Goal: Task Accomplishment & Management: Manage account settings

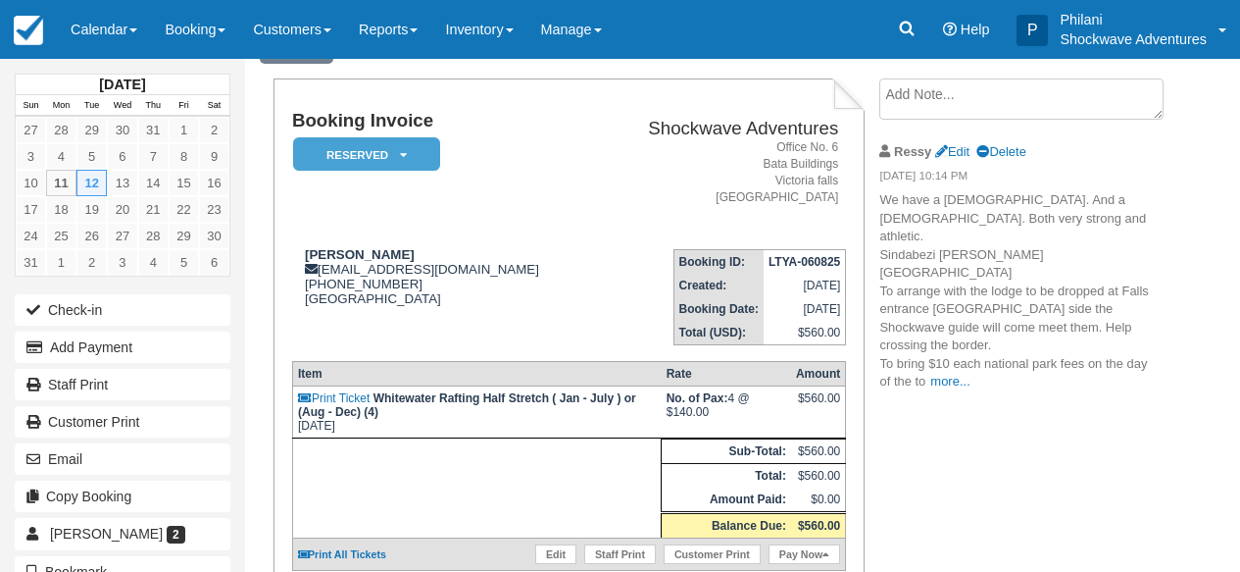
scroll to position [101, 0]
click at [113, 35] on link "Calendar" at bounding box center [104, 29] width 94 height 59
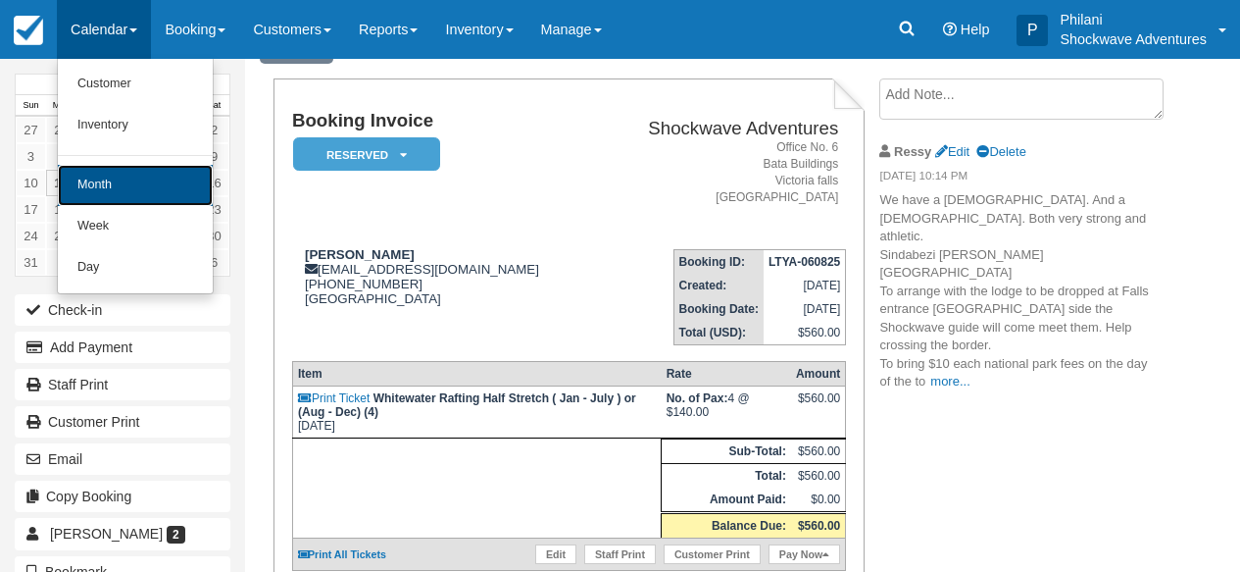
click at [112, 183] on link "Month" at bounding box center [135, 185] width 155 height 41
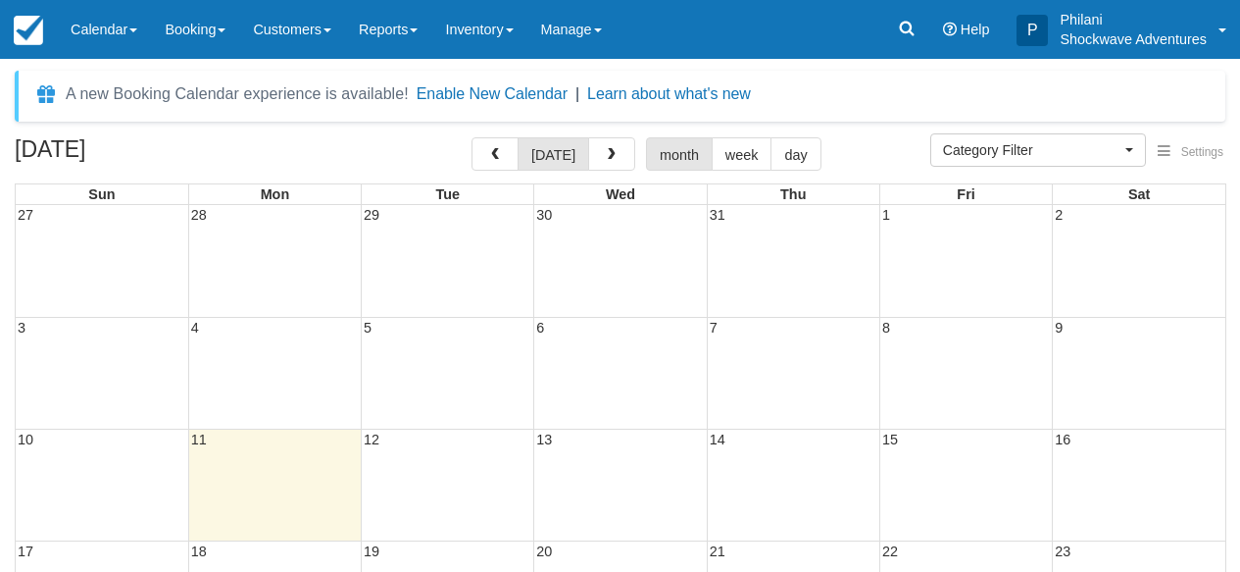
select select
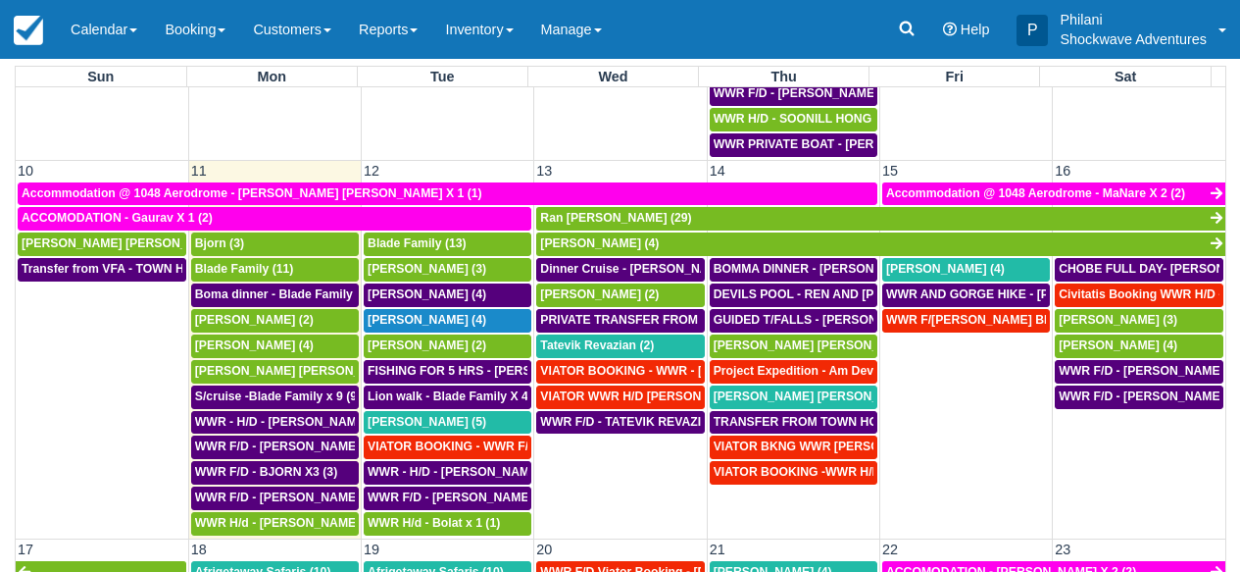
scroll to position [585, 0]
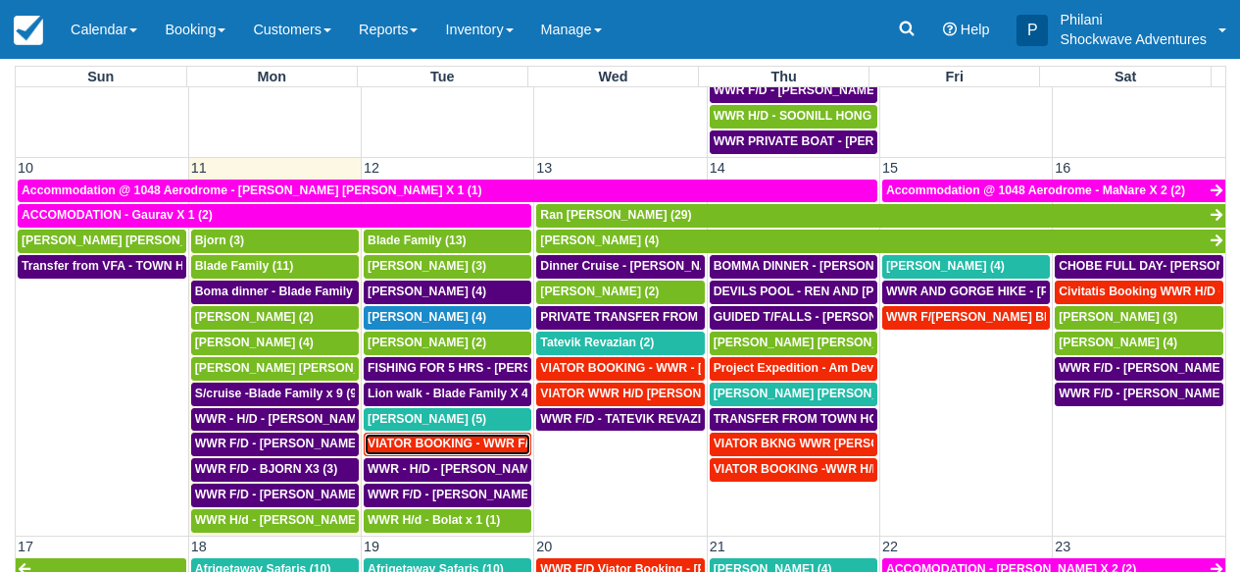
click at [438, 446] on span "VIATOR BOOKING - WWR F/D- RACHEL LI X 2 (2)" at bounding box center [521, 443] width 306 height 14
click at [438, 446] on span "VIATOR BOOKING - WWR F/D- [PERSON_NAME] 2 (2)" at bounding box center [521, 443] width 306 height 14
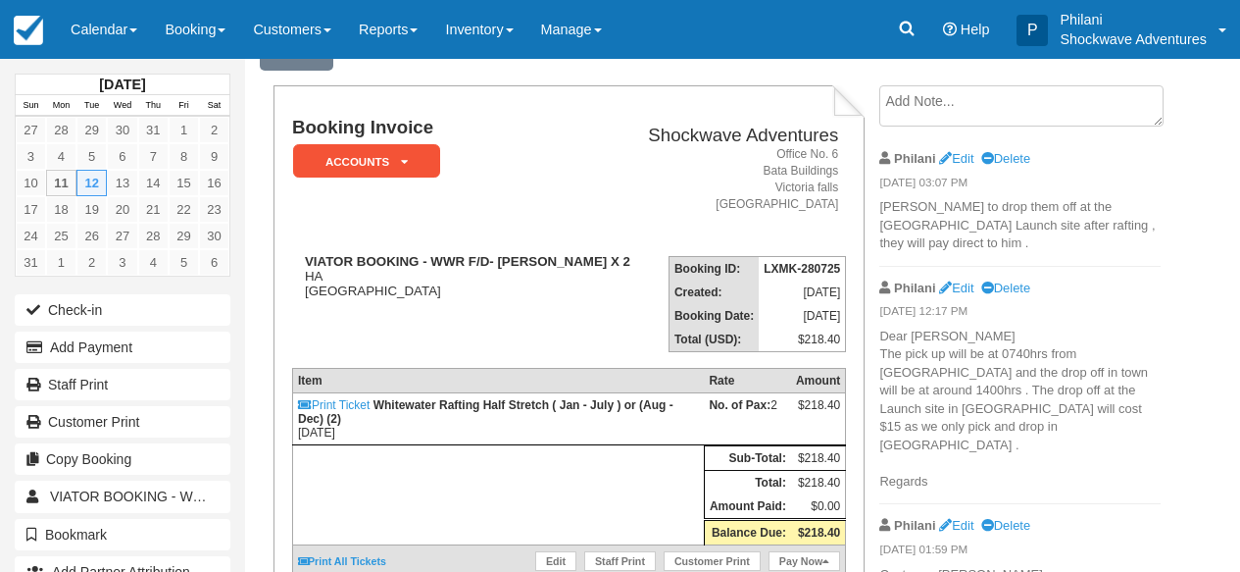
scroll to position [94, 0]
click at [119, 25] on link "Calendar" at bounding box center [104, 29] width 94 height 59
click at [133, 21] on link "Calendar" at bounding box center [104, 29] width 94 height 59
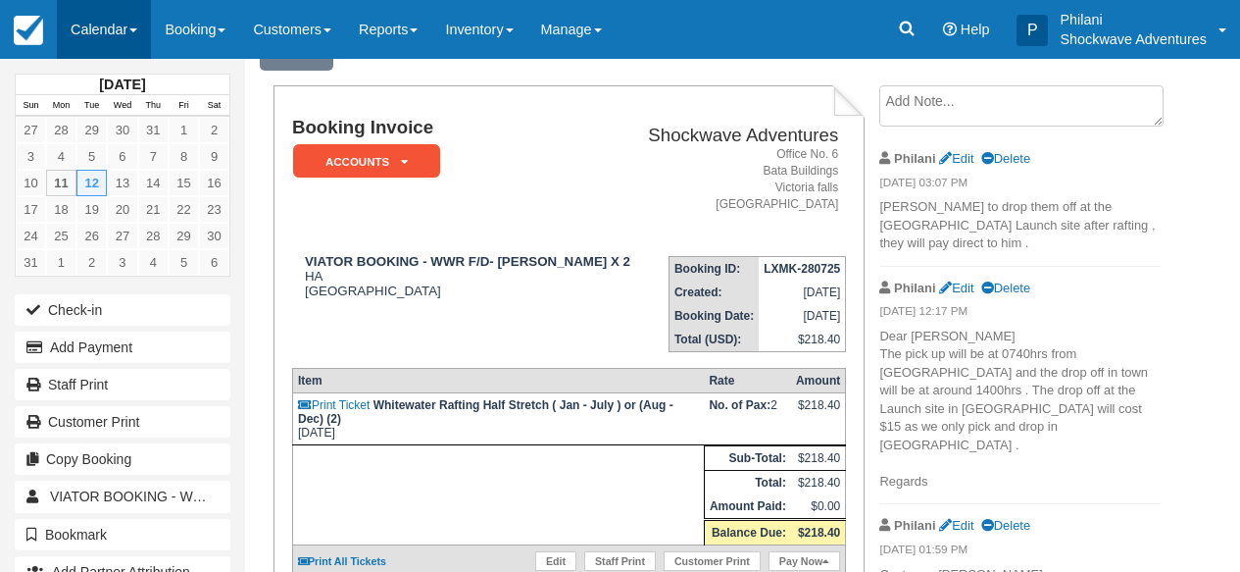
click at [114, 26] on link "Calendar" at bounding box center [104, 29] width 94 height 59
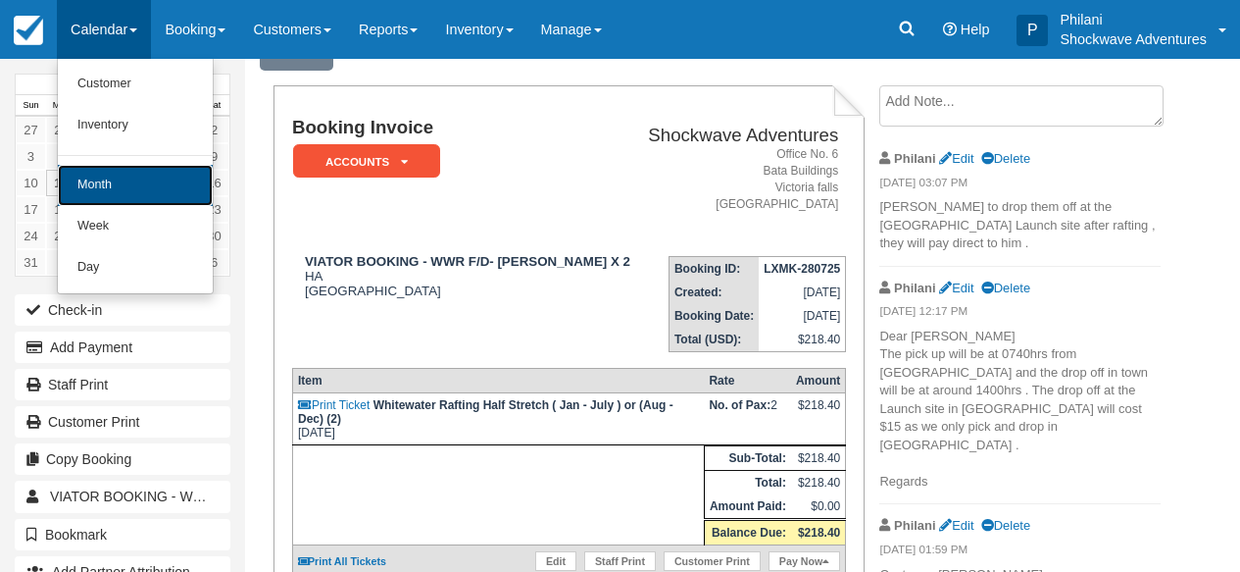
click at [124, 182] on link "Month" at bounding box center [135, 185] width 155 height 41
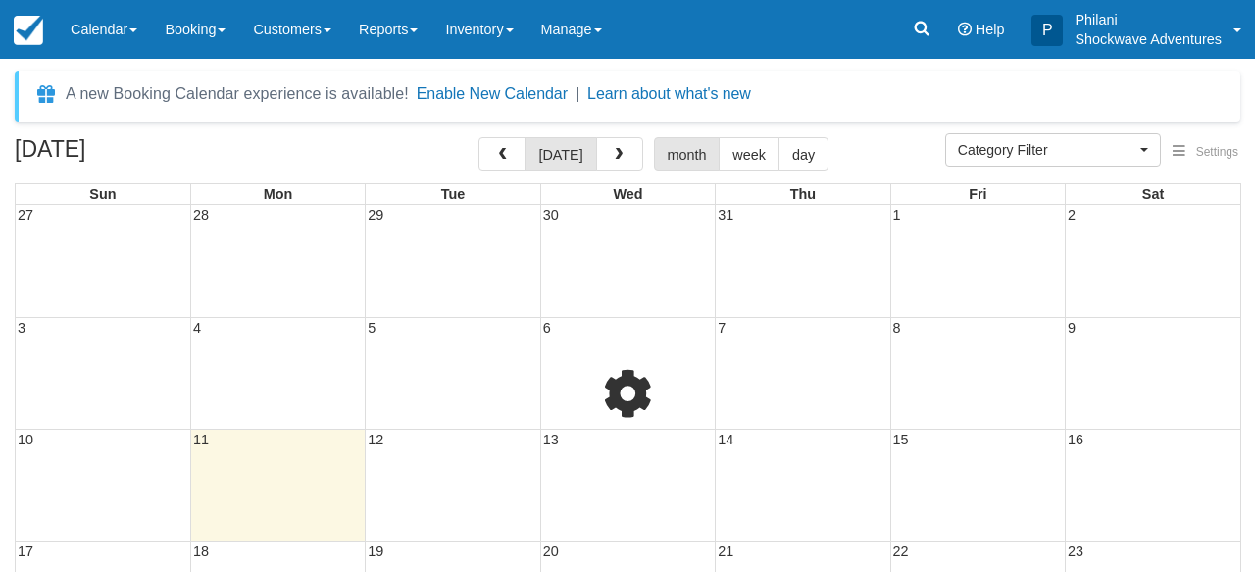
select select
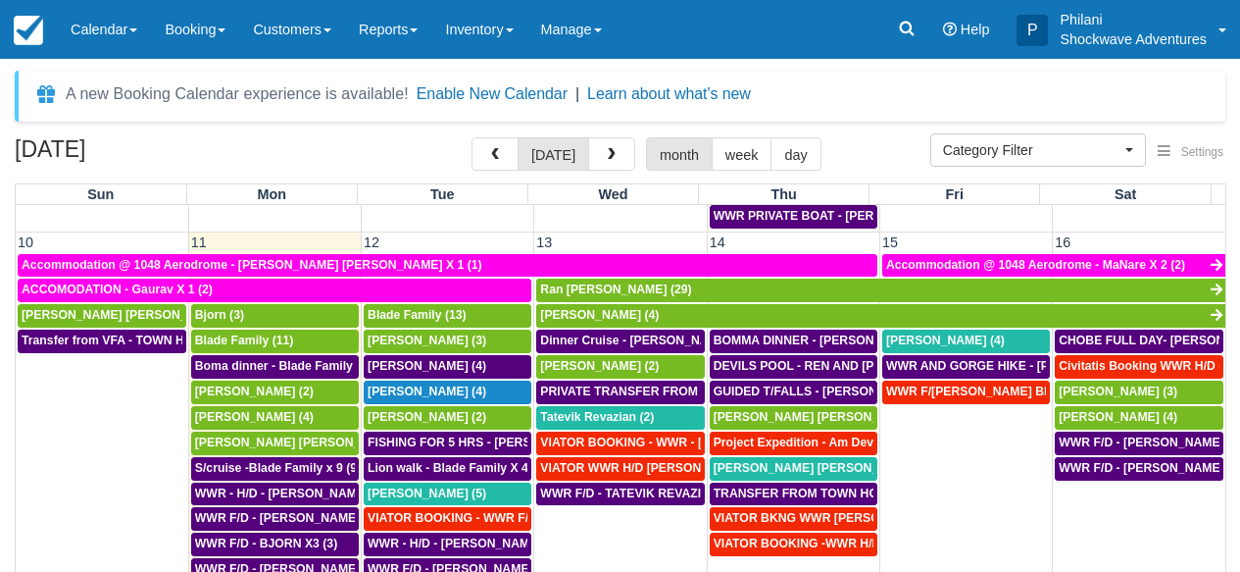
scroll to position [759, 0]
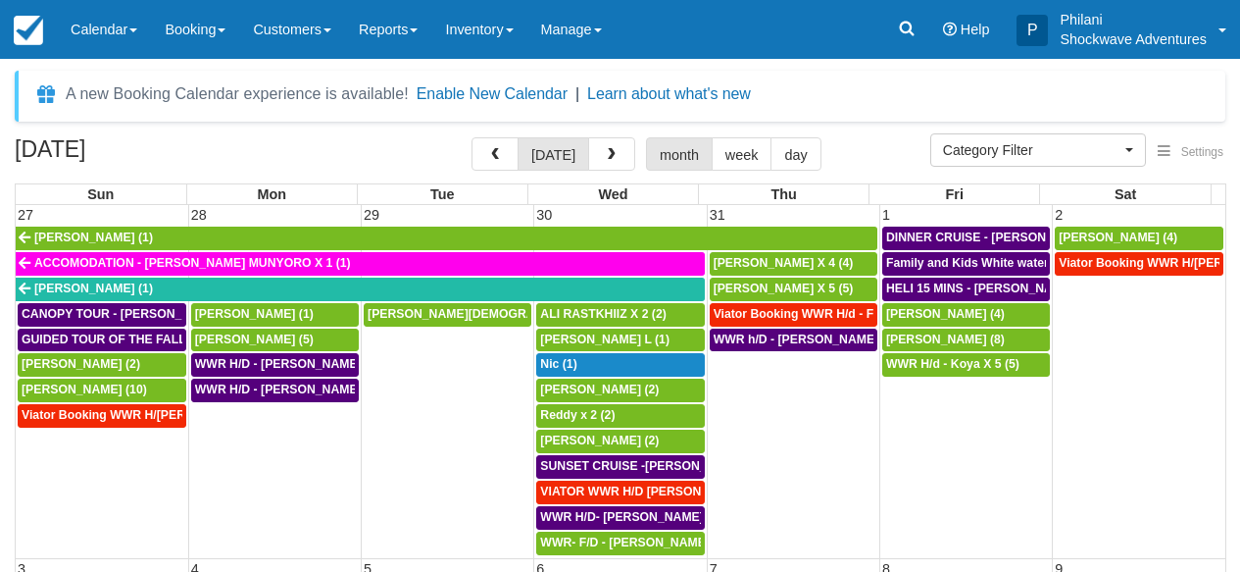
select select
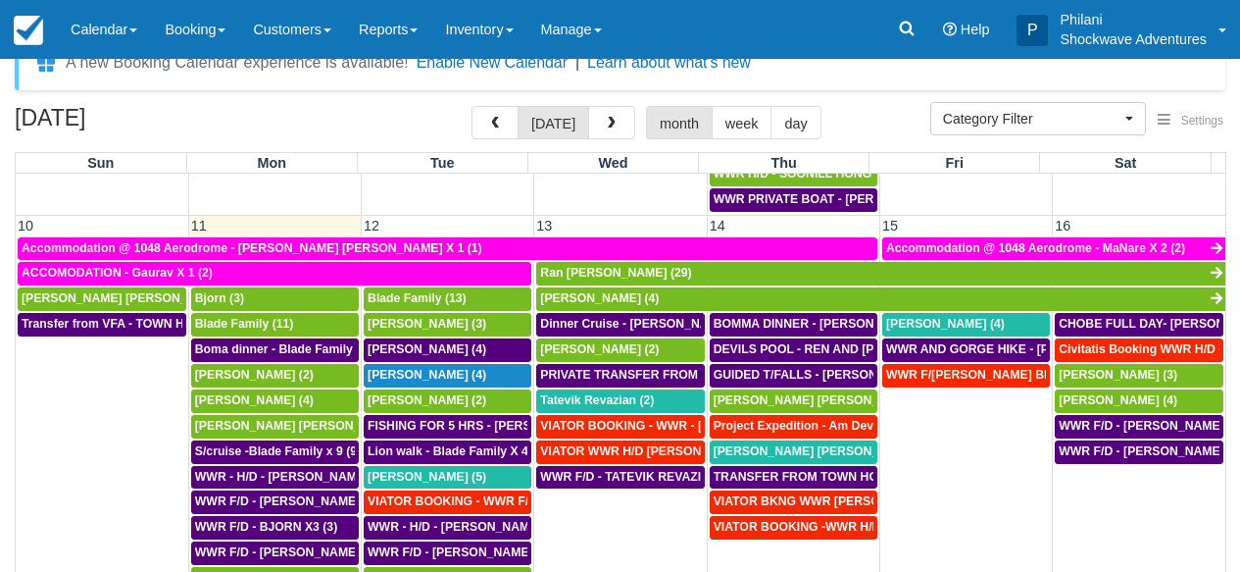
scroll to position [618, 0]
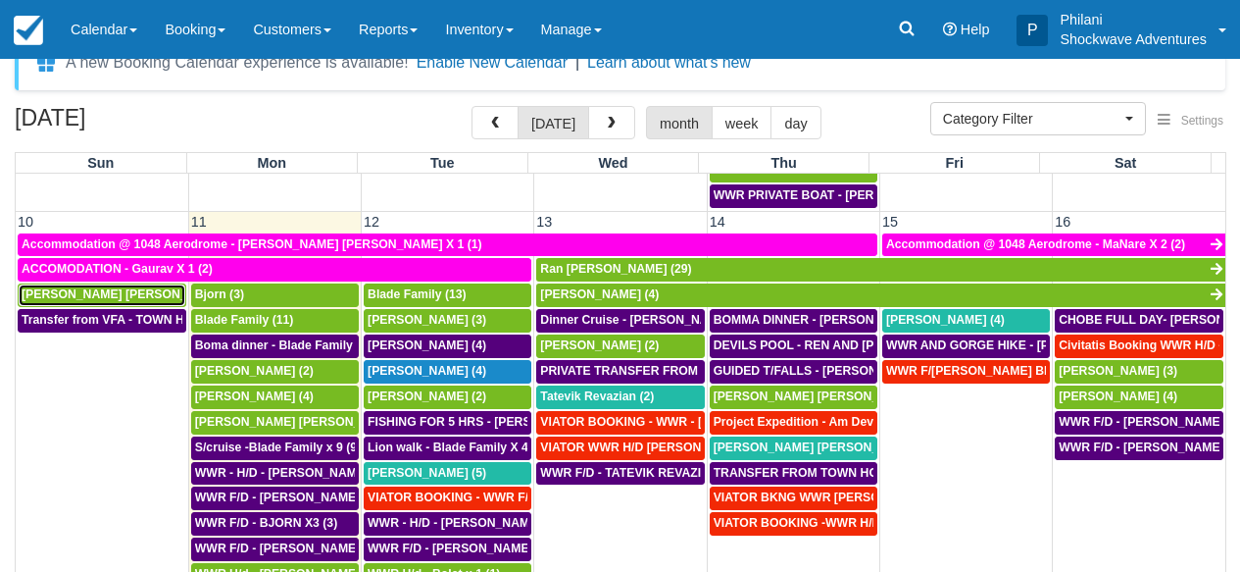
click at [121, 298] on span "Kari Timo Kalervo (2)" at bounding box center [133, 294] width 223 height 14
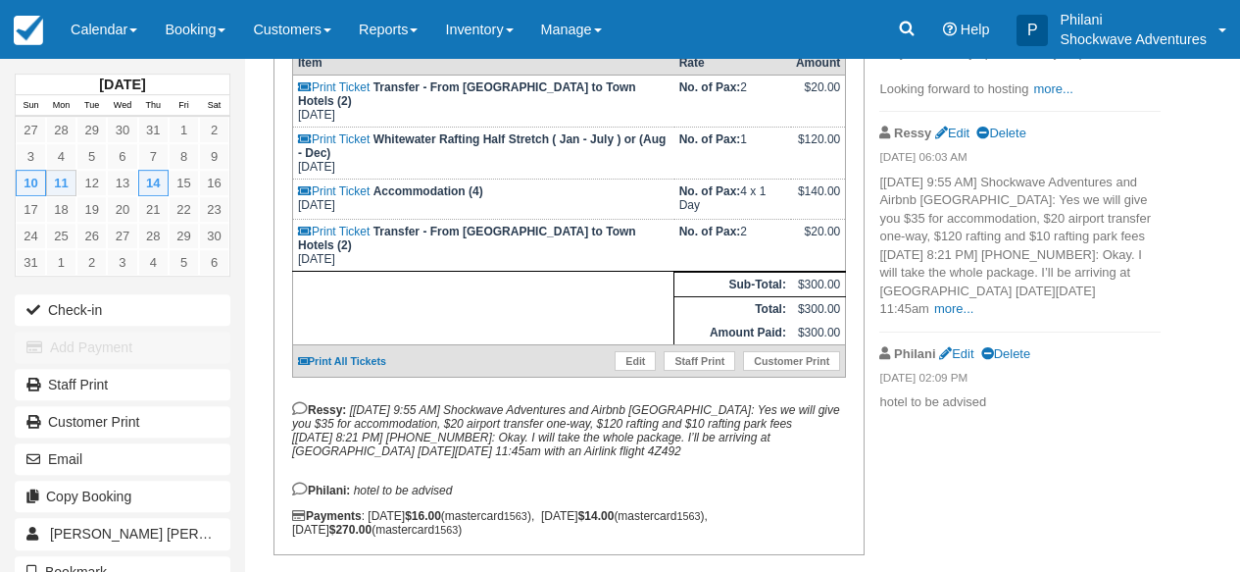
scroll to position [424, 0]
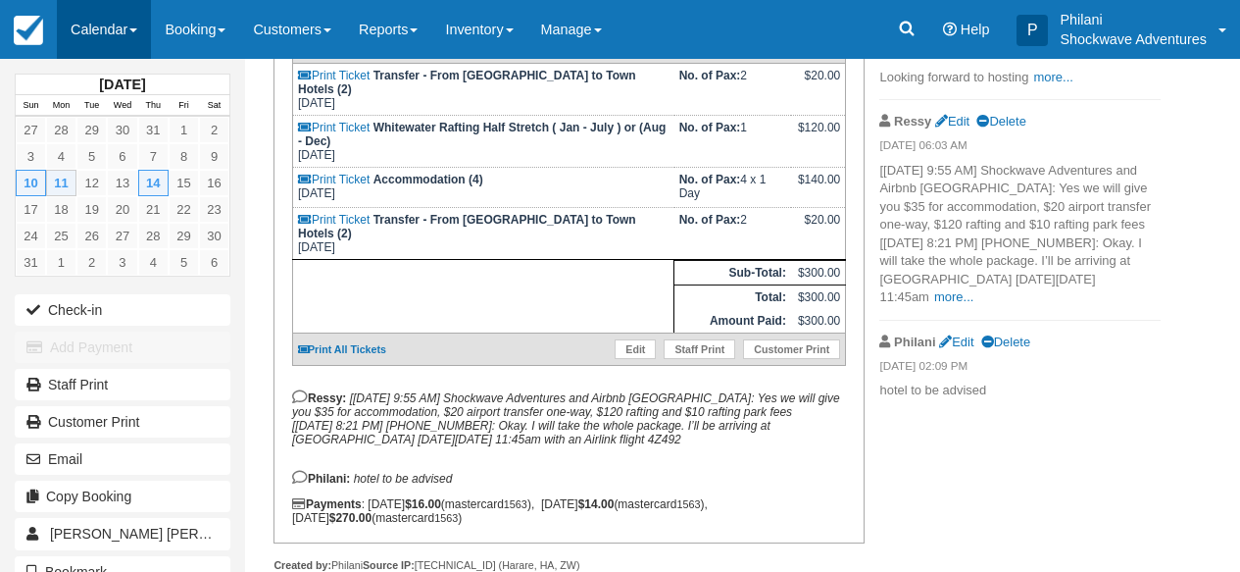
click at [108, 27] on link "Calendar" at bounding box center [104, 29] width 94 height 59
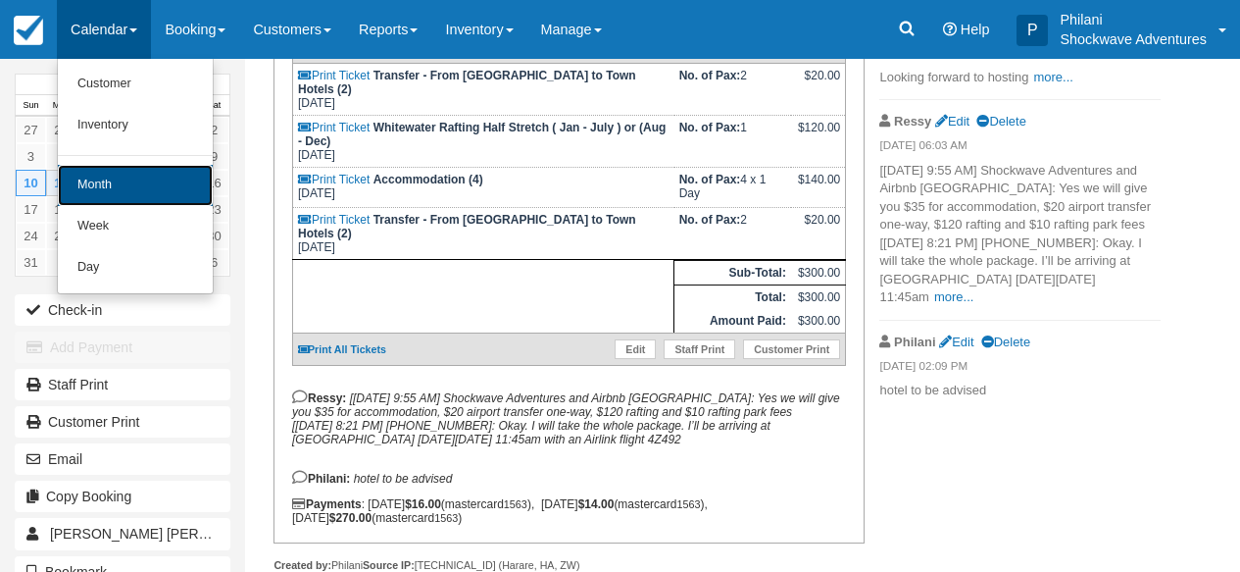
click at [128, 189] on link "Month" at bounding box center [135, 185] width 155 height 41
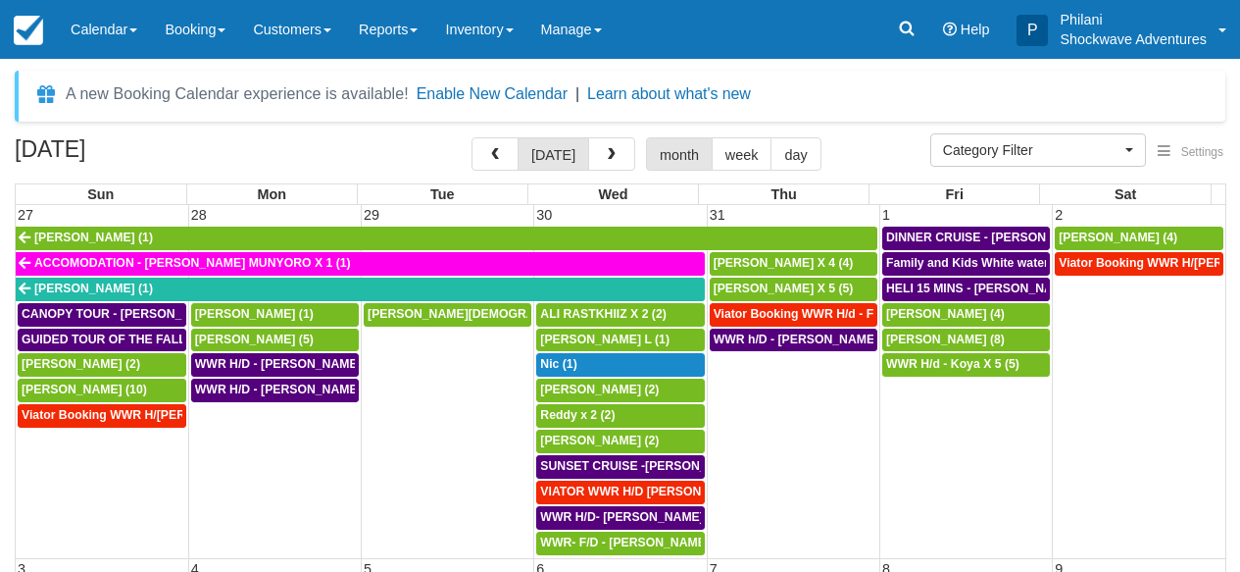
select select
click at [904, 32] on icon at bounding box center [906, 29] width 15 height 15
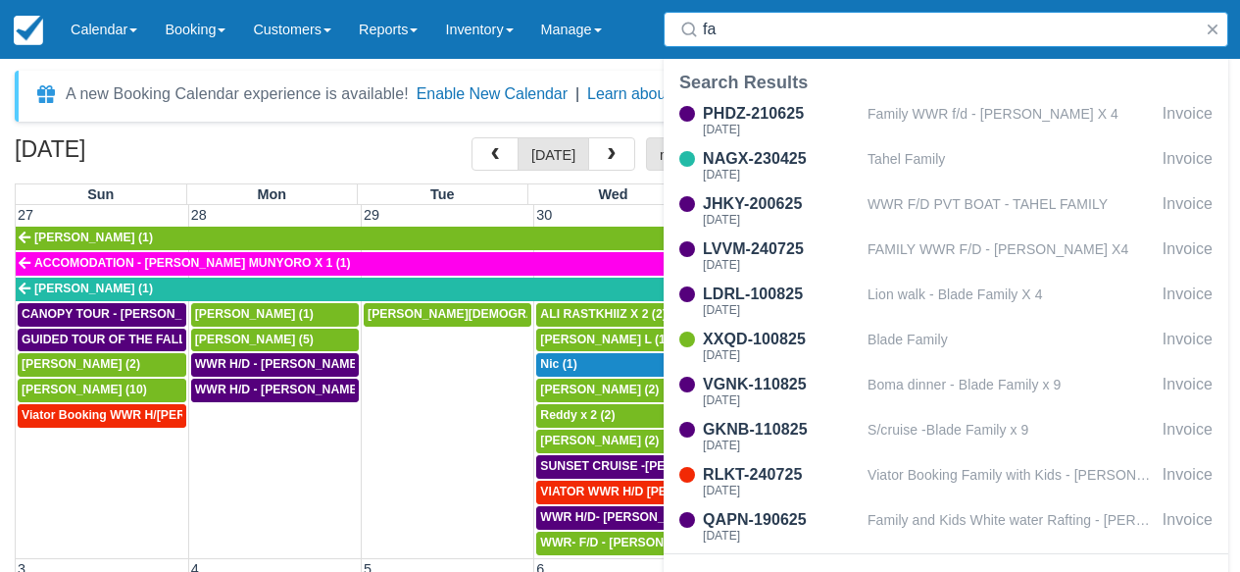
type input "f"
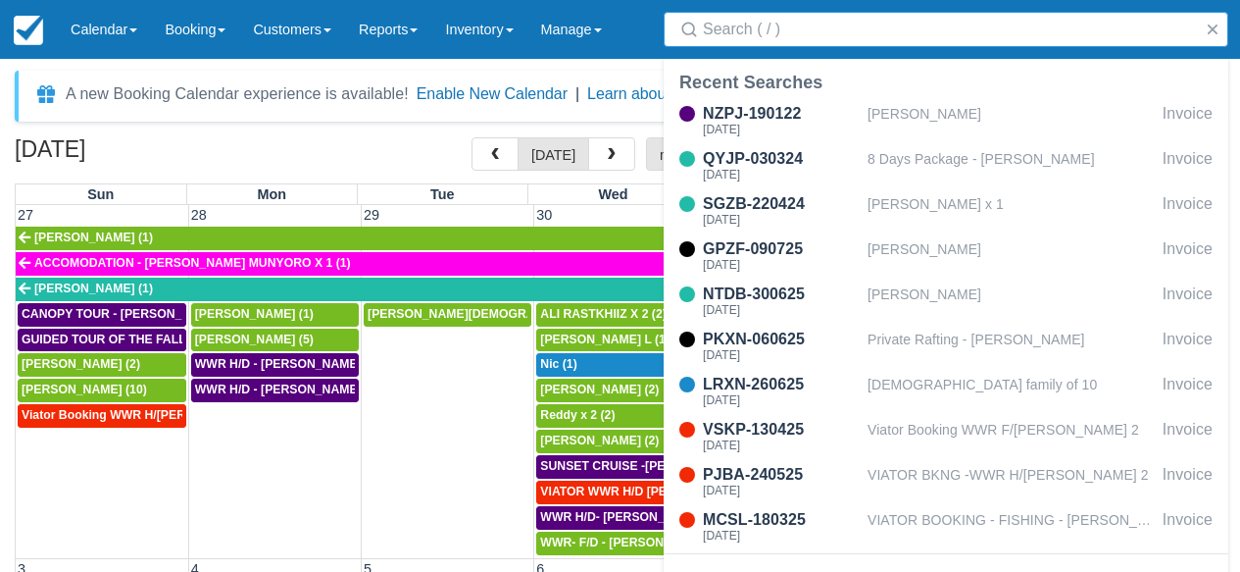
click at [436, 151] on div "August 2025 today month week day" at bounding box center [620, 158] width 1211 height 42
click at [409, 157] on div "August 2025 today month week day" at bounding box center [620, 158] width 1211 height 42
click at [1218, 28] on button "button" at bounding box center [1213, 30] width 24 height 24
click at [1218, 28] on link "P Philani Shockwave Adventures" at bounding box center [1121, 29] width 237 height 59
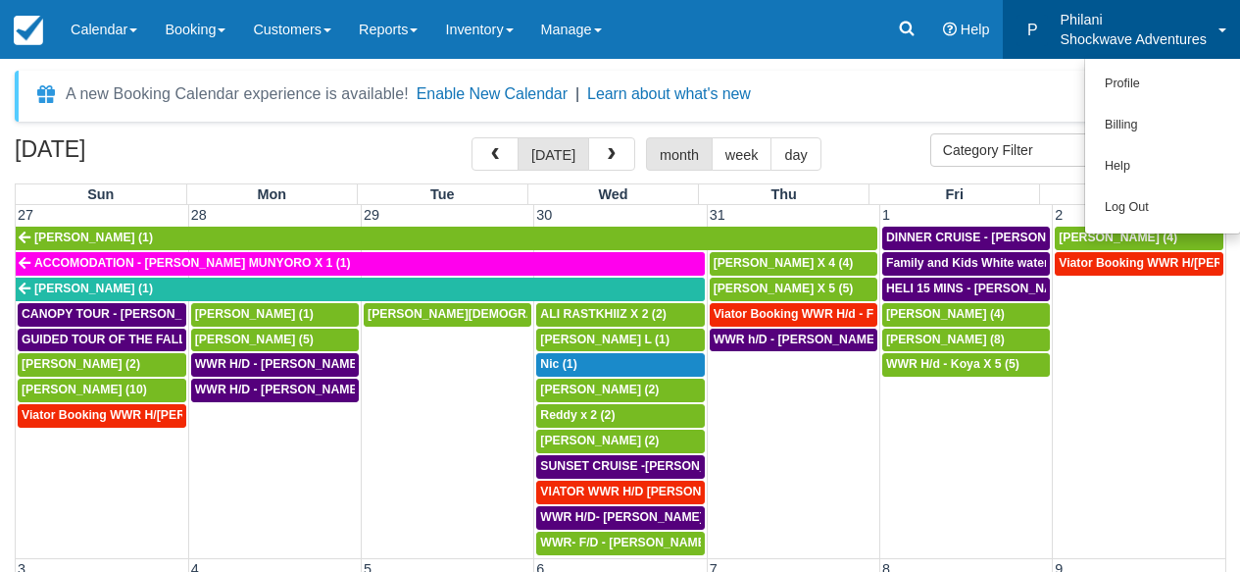
click at [1218, 28] on link "P Philani Shockwave Adventures" at bounding box center [1121, 29] width 237 height 59
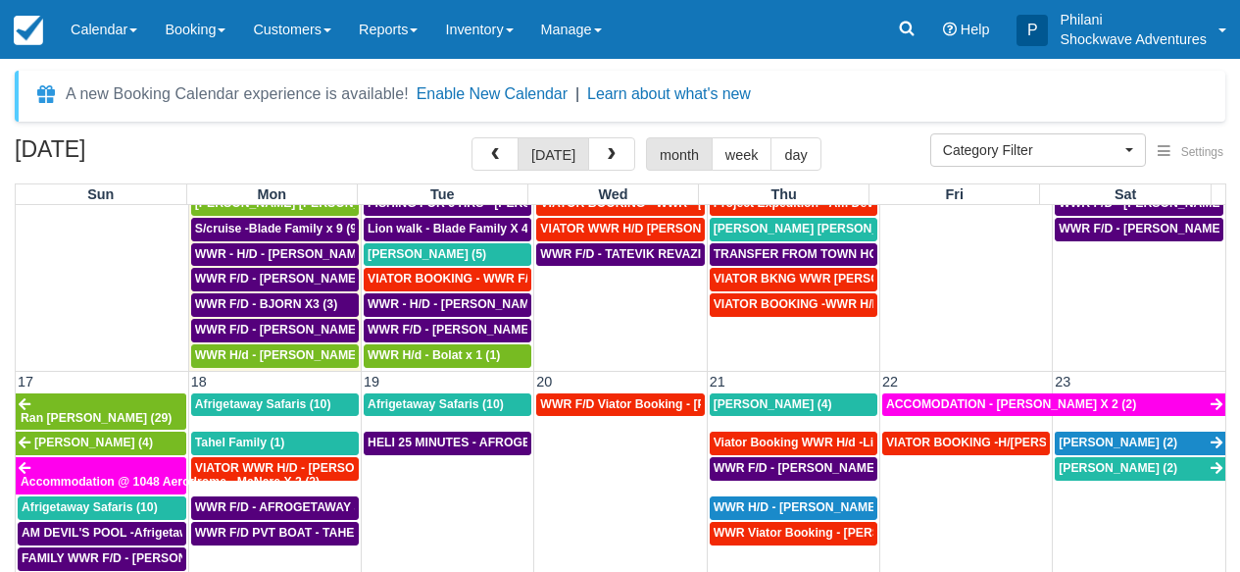
scroll to position [864, 0]
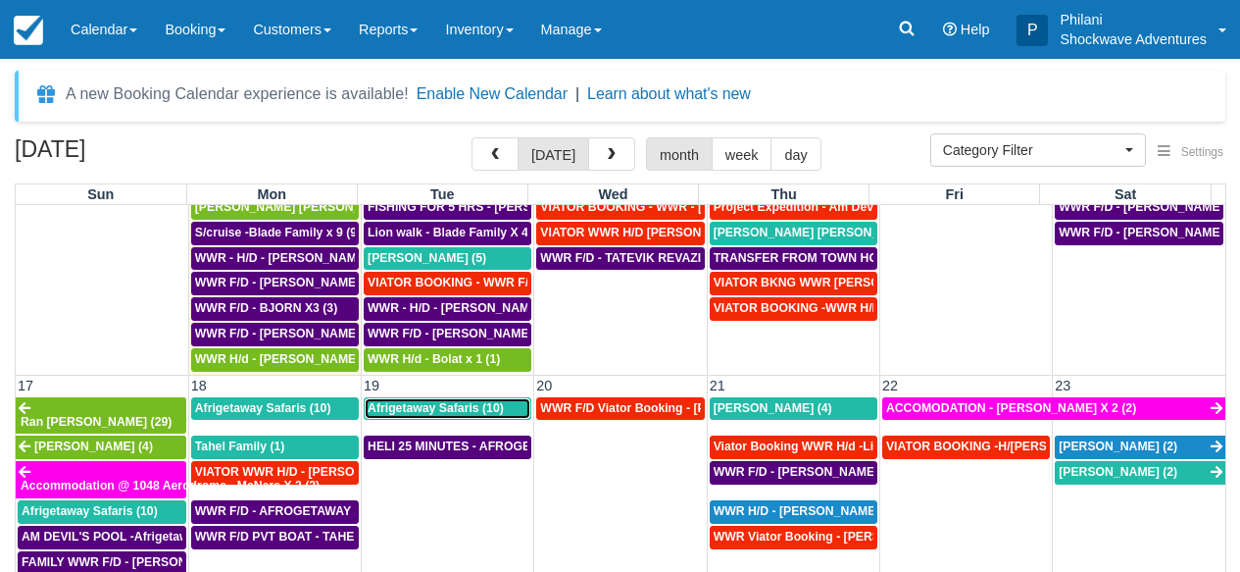
click at [444, 418] on link "Afrigetaway Safaris (10)" at bounding box center [448, 409] width 168 height 24
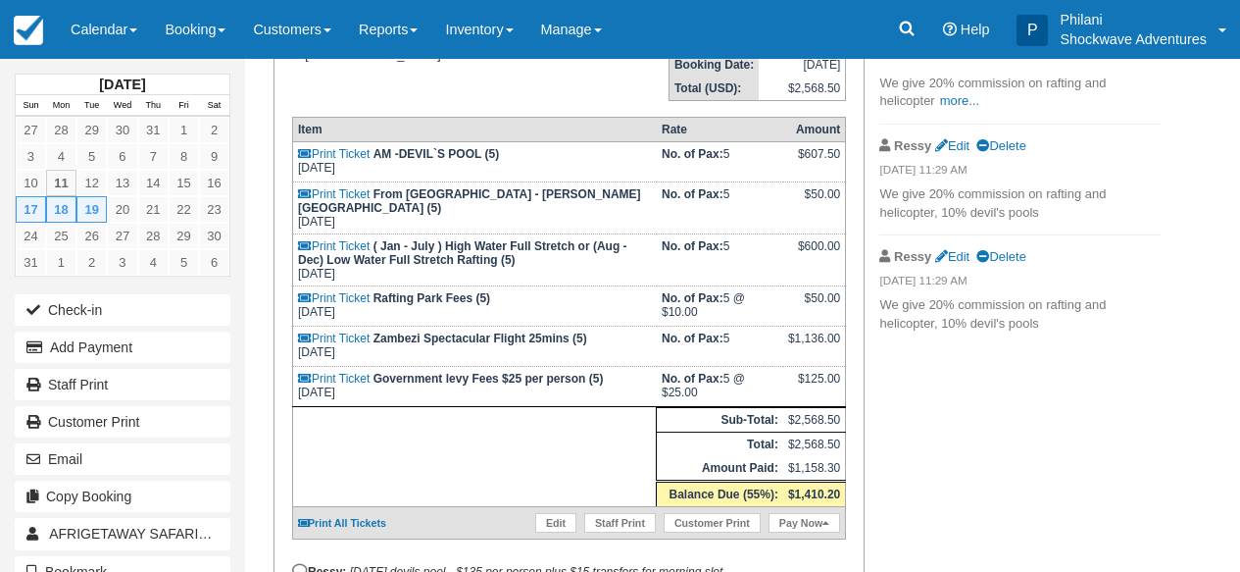
scroll to position [518, 0]
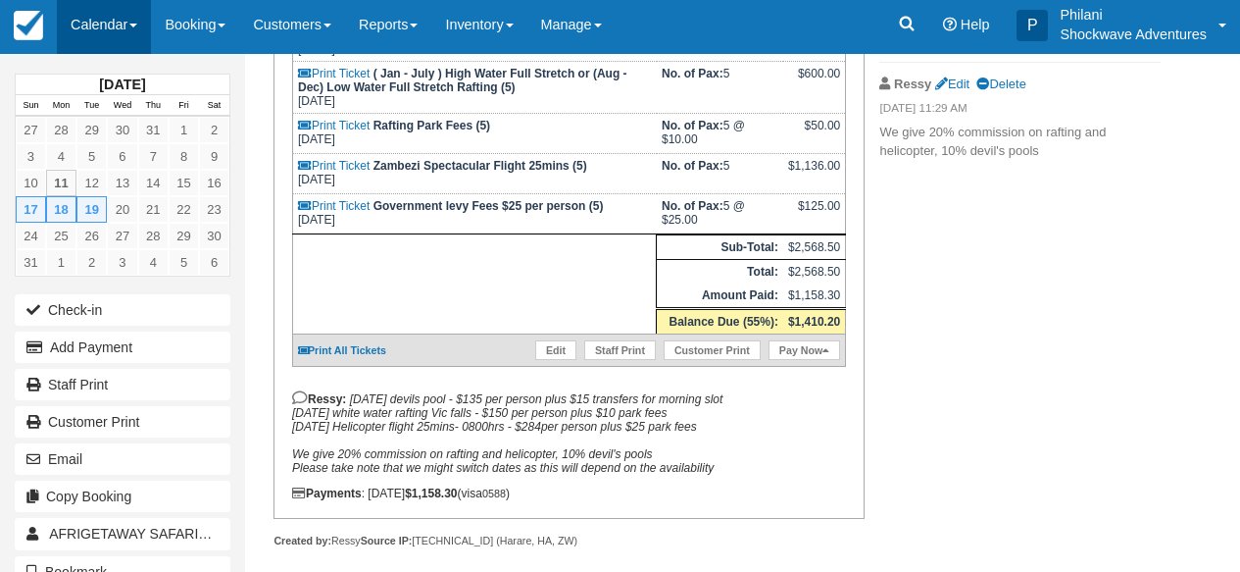
click at [130, 22] on link "Calendar" at bounding box center [104, 24] width 94 height 59
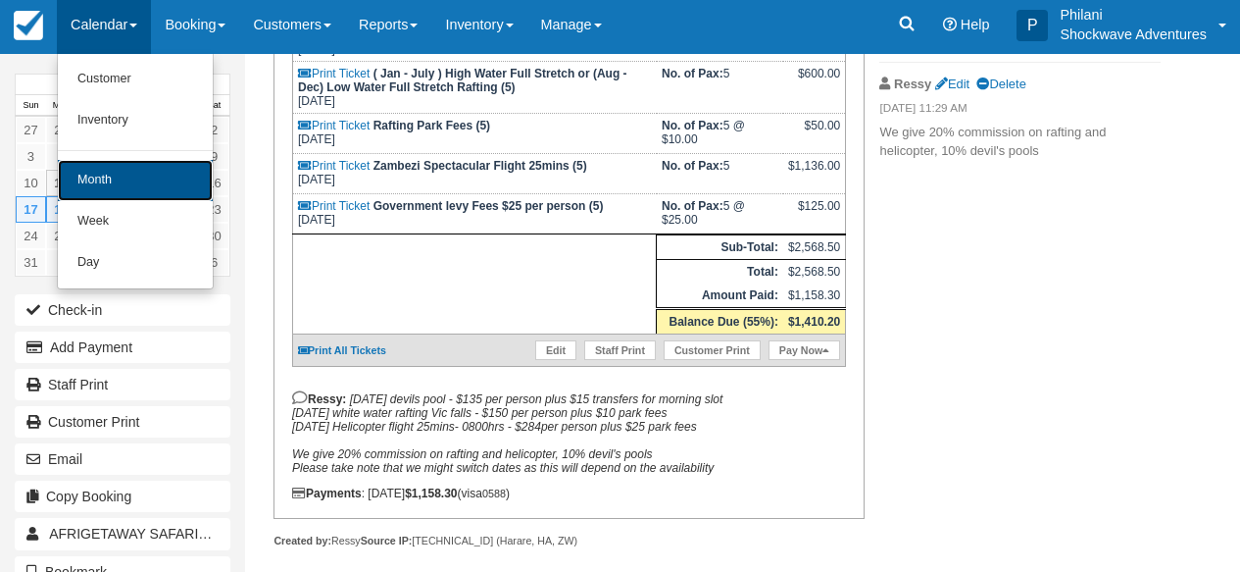
click at [126, 170] on link "Month" at bounding box center [135, 180] width 155 height 41
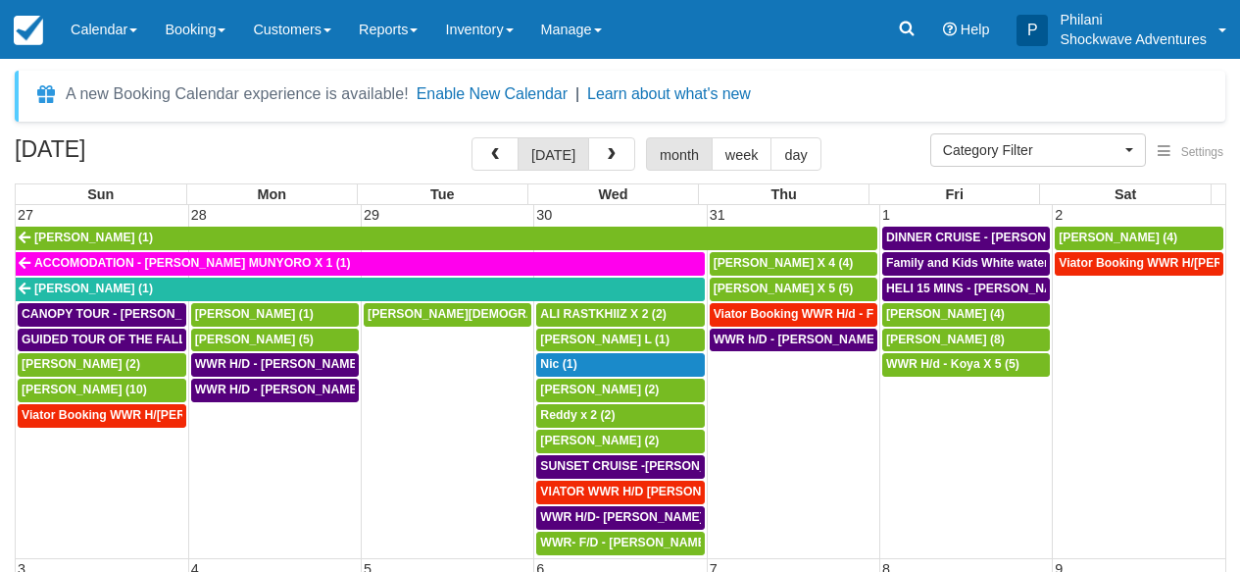
select select
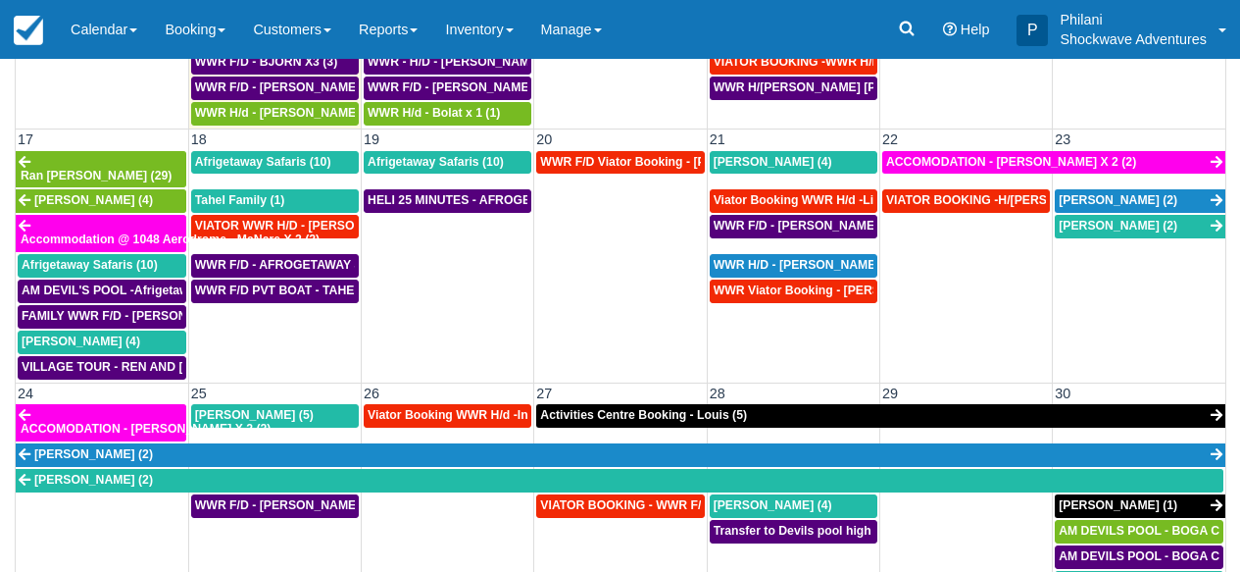
scroll to position [882, 0]
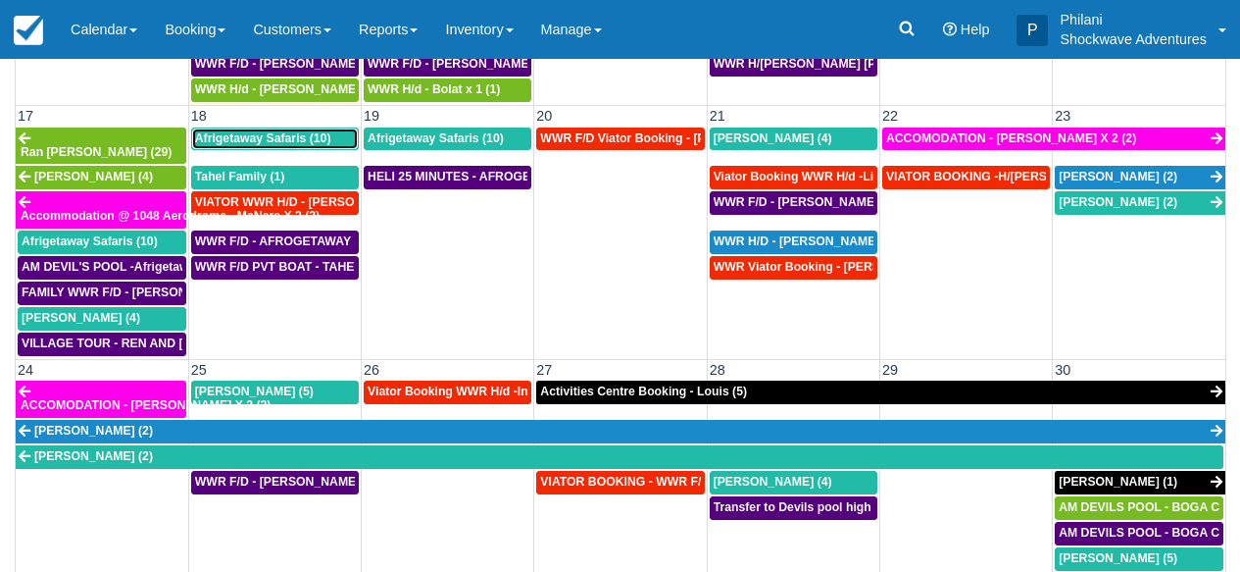
click at [268, 144] on span "Afrigetaway Safaris (10)" at bounding box center [263, 138] width 136 height 14
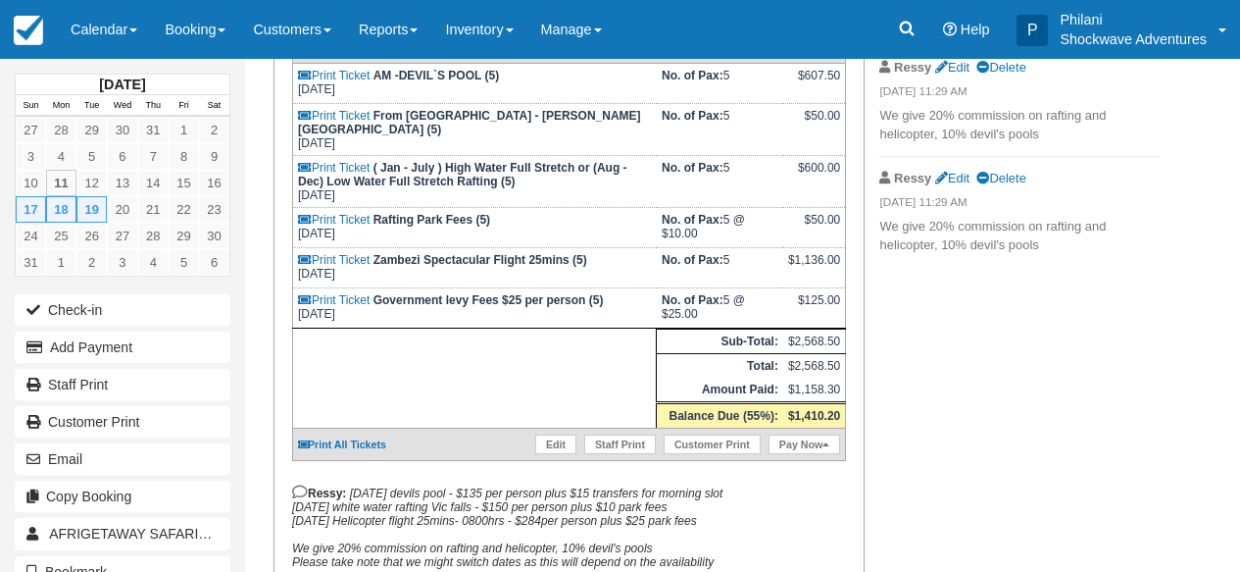
scroll to position [424, 0]
click at [123, 35] on link "Calendar" at bounding box center [104, 29] width 94 height 59
click at [109, 26] on link "Calendar" at bounding box center [104, 29] width 94 height 59
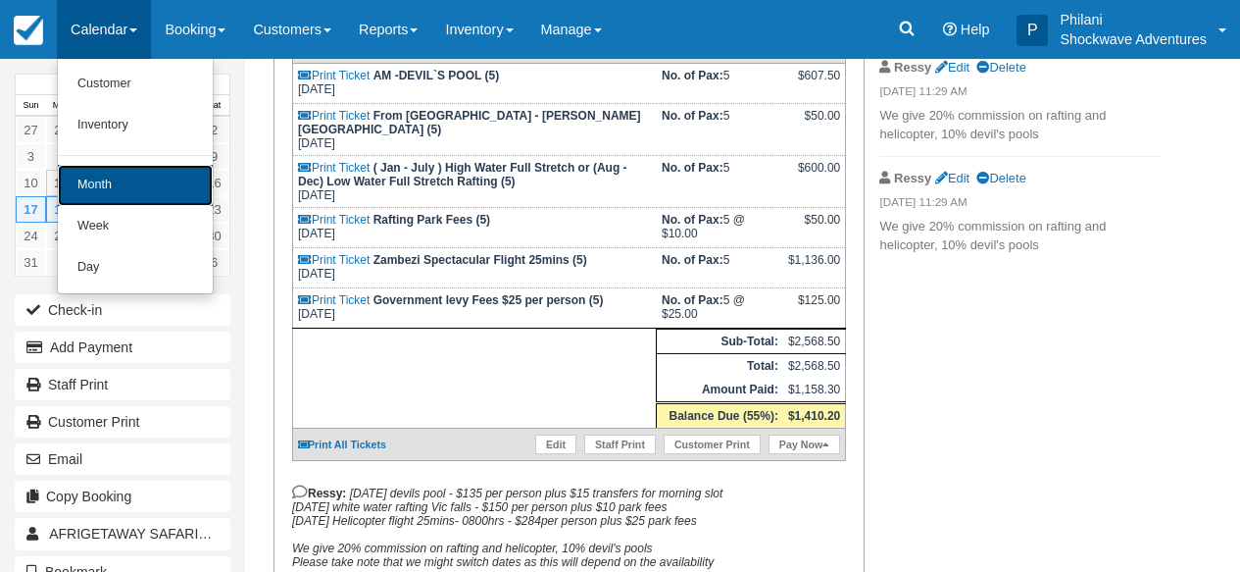
click at [126, 183] on link "Month" at bounding box center [135, 185] width 155 height 41
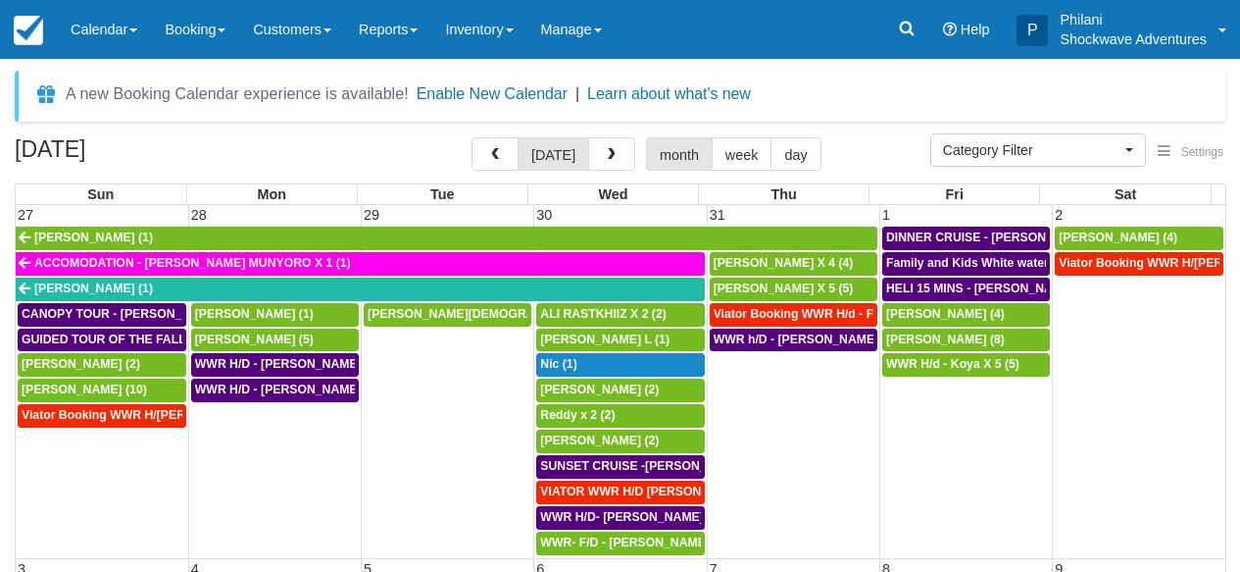
select select
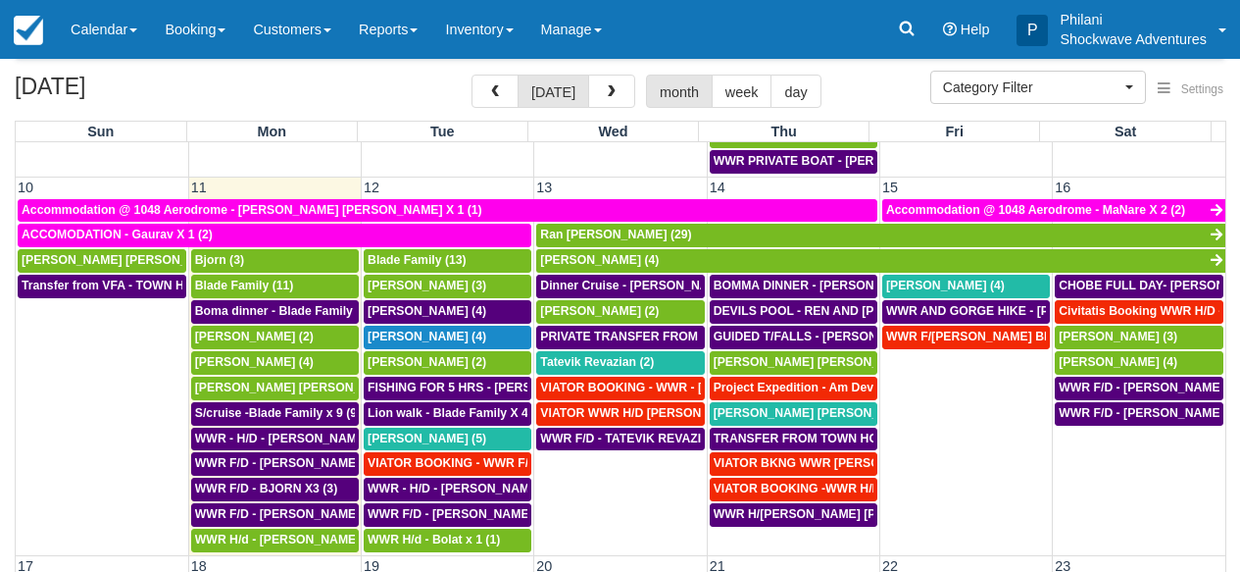
scroll to position [618, 0]
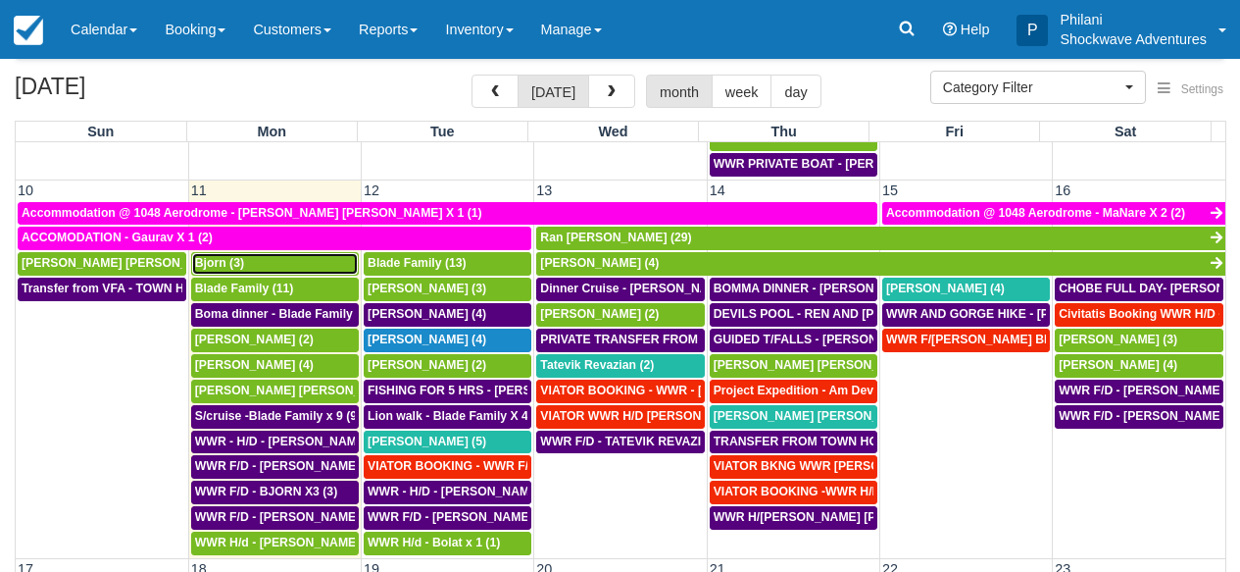
click at [236, 263] on span "Bjorn (3)" at bounding box center [219, 263] width 49 height 14
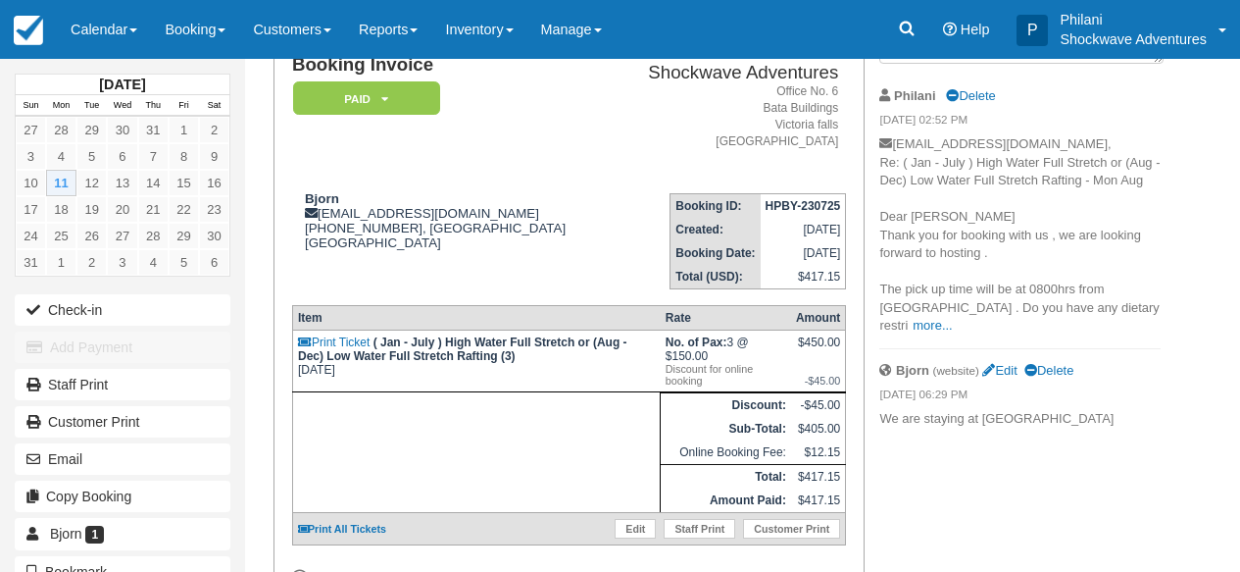
scroll to position [251, 0]
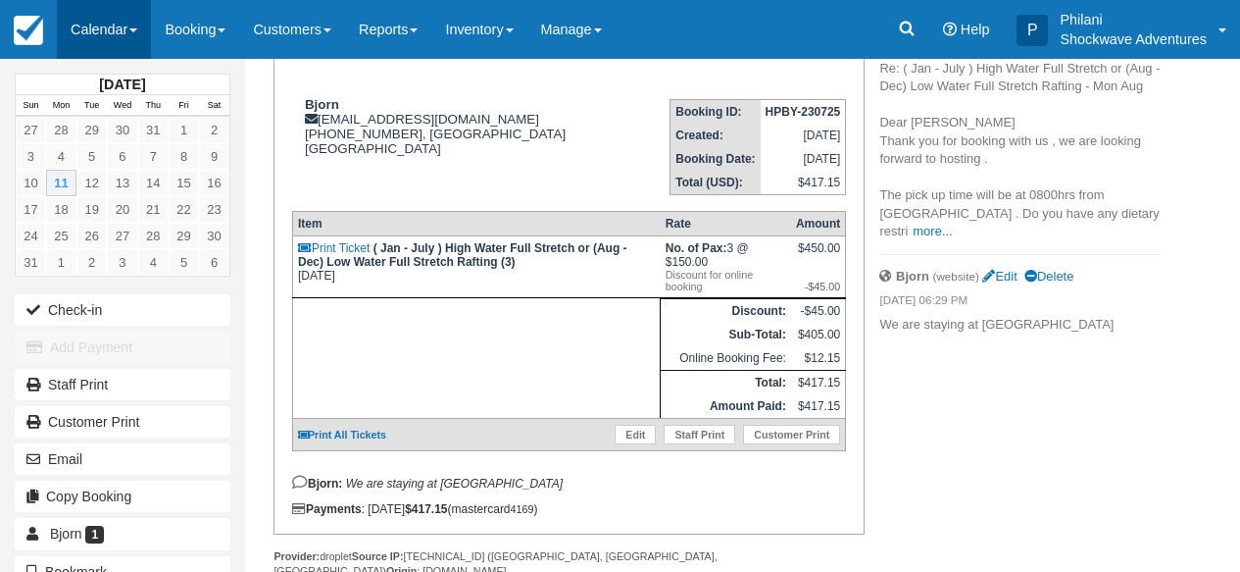
click at [112, 33] on link "Calendar" at bounding box center [104, 29] width 94 height 59
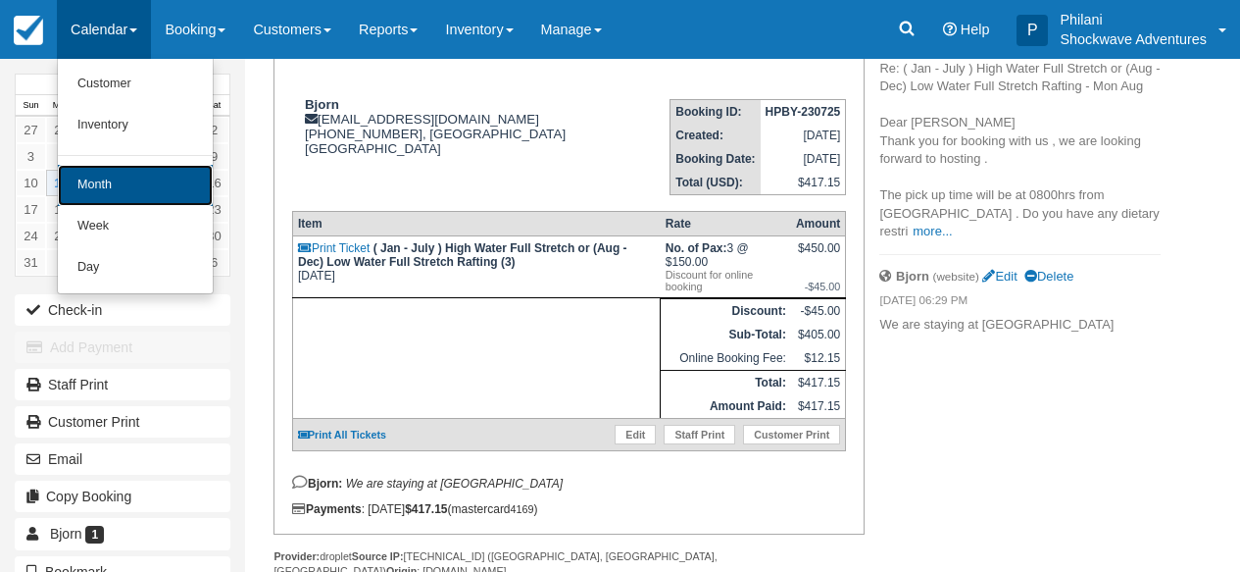
click at [122, 182] on link "Month" at bounding box center [135, 185] width 155 height 41
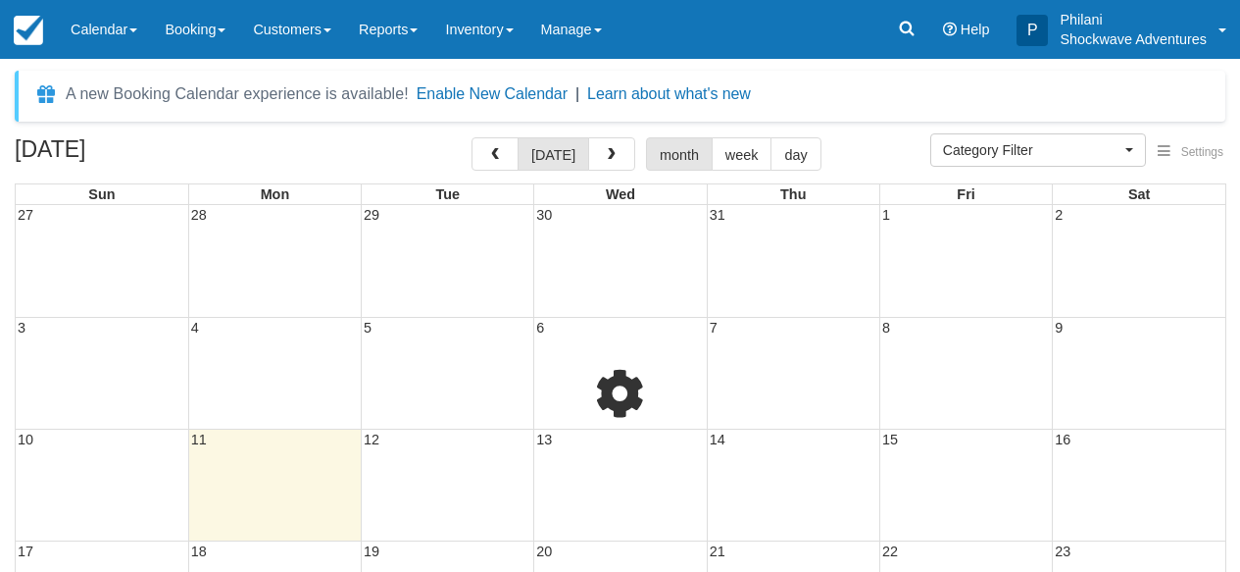
select select
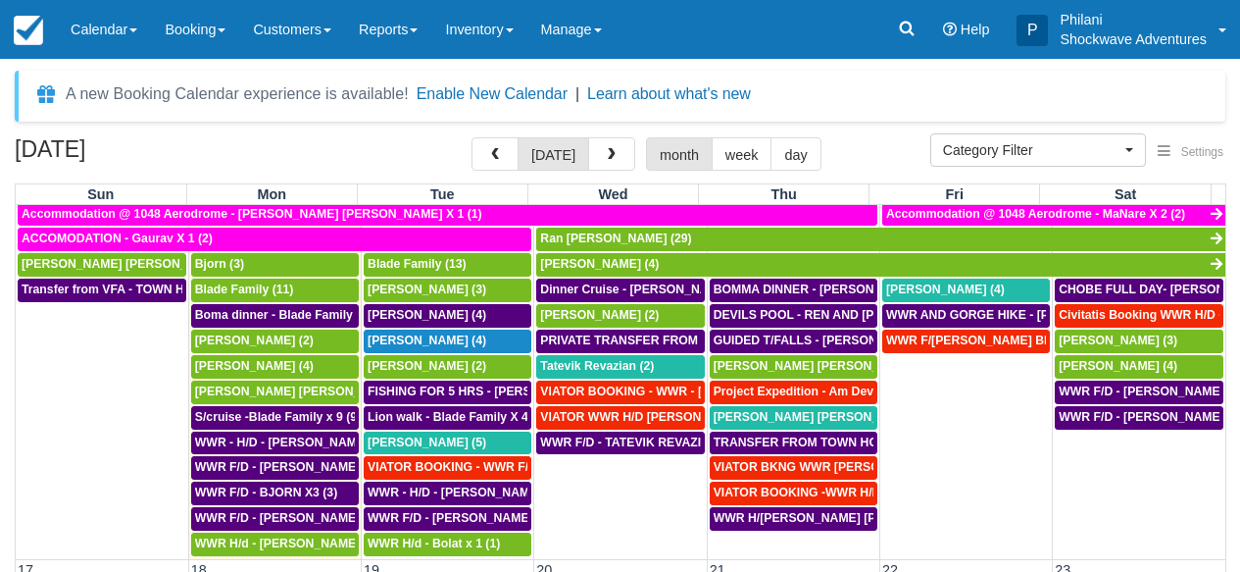
scroll to position [688, 0]
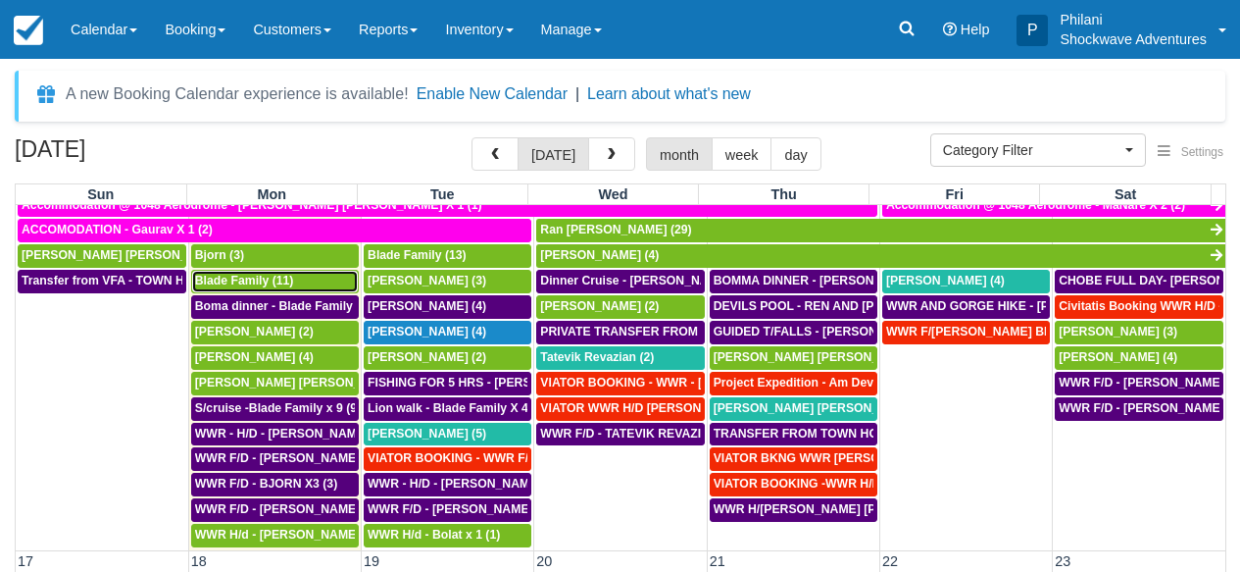
click at [233, 285] on span "Blade Family (11)" at bounding box center [244, 281] width 99 height 14
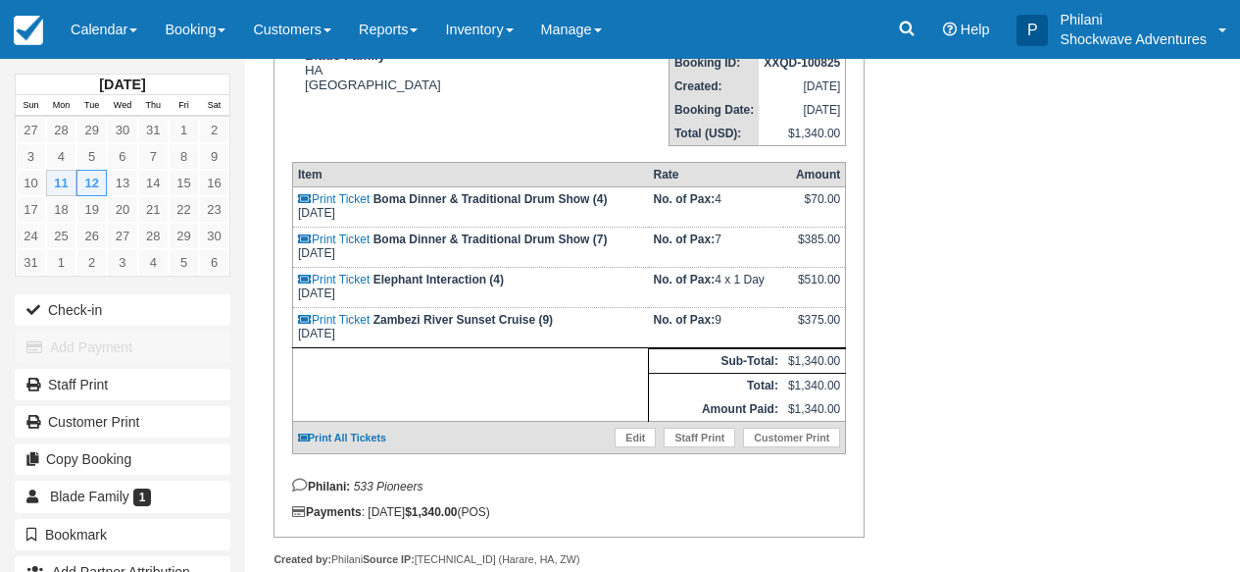
scroll to position [171, 0]
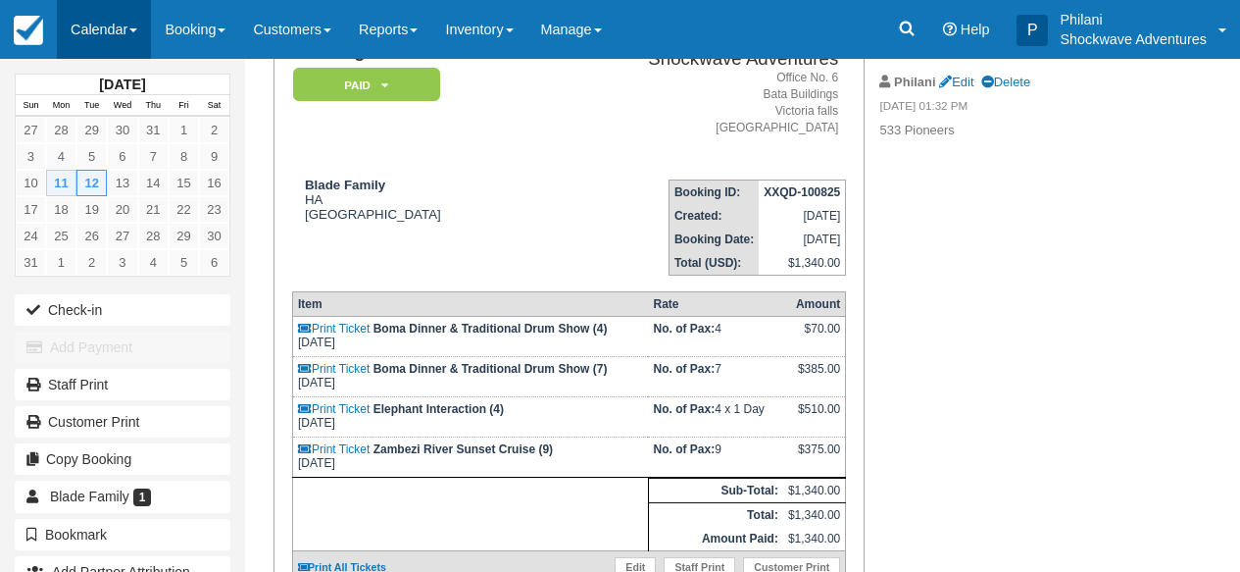
click at [107, 37] on link "Calendar" at bounding box center [104, 29] width 94 height 59
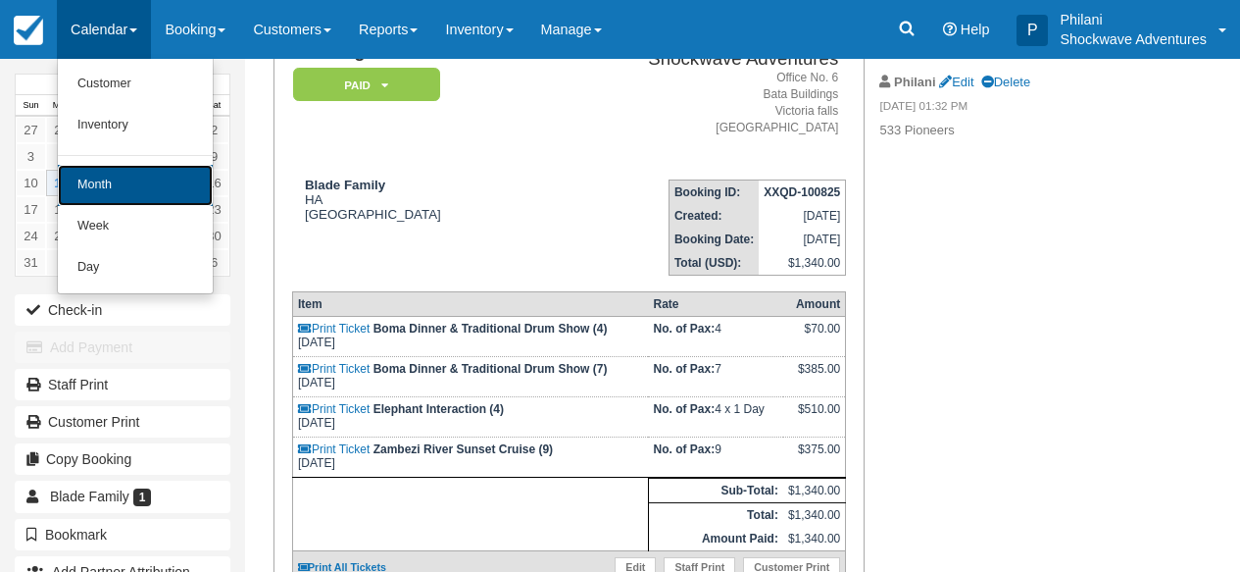
click at [124, 178] on link "Month" at bounding box center [135, 185] width 155 height 41
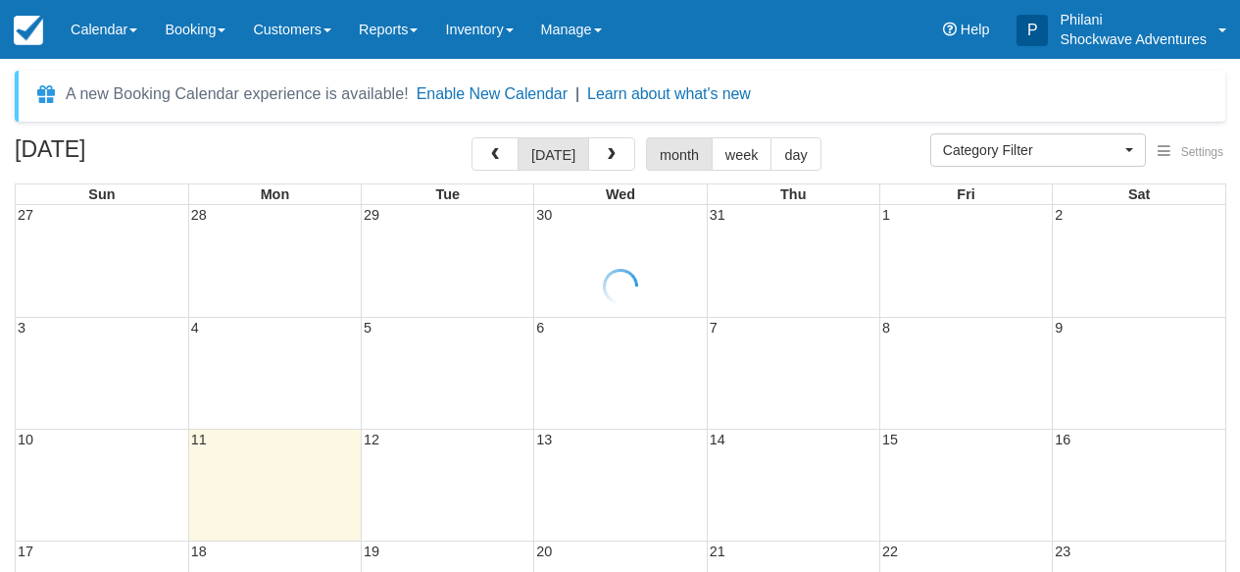
select select
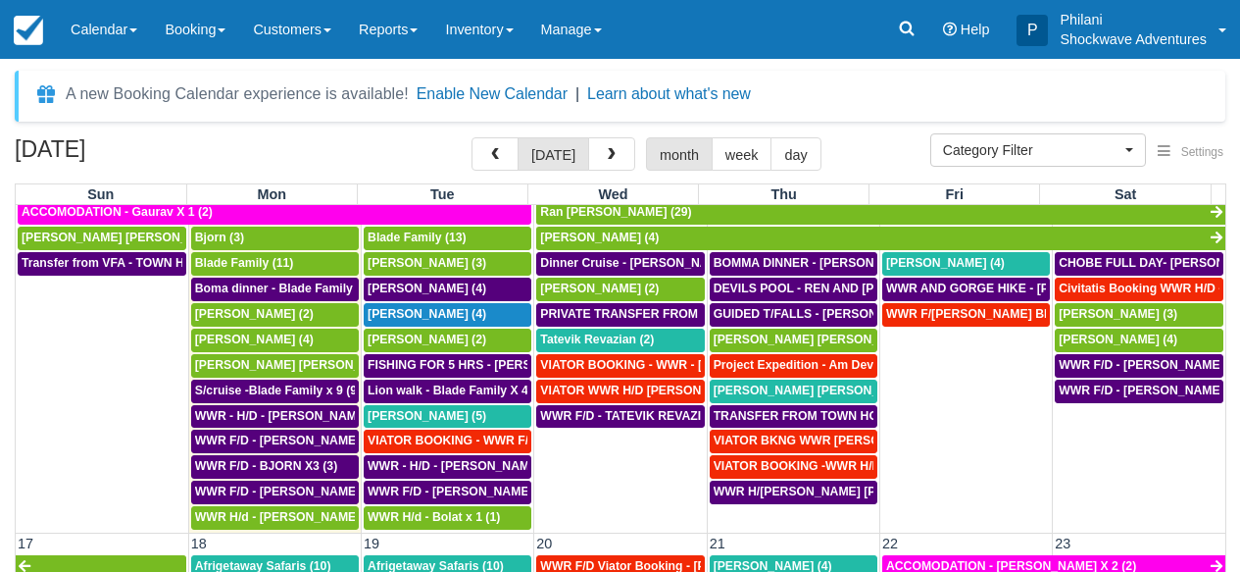
scroll to position [688, 0]
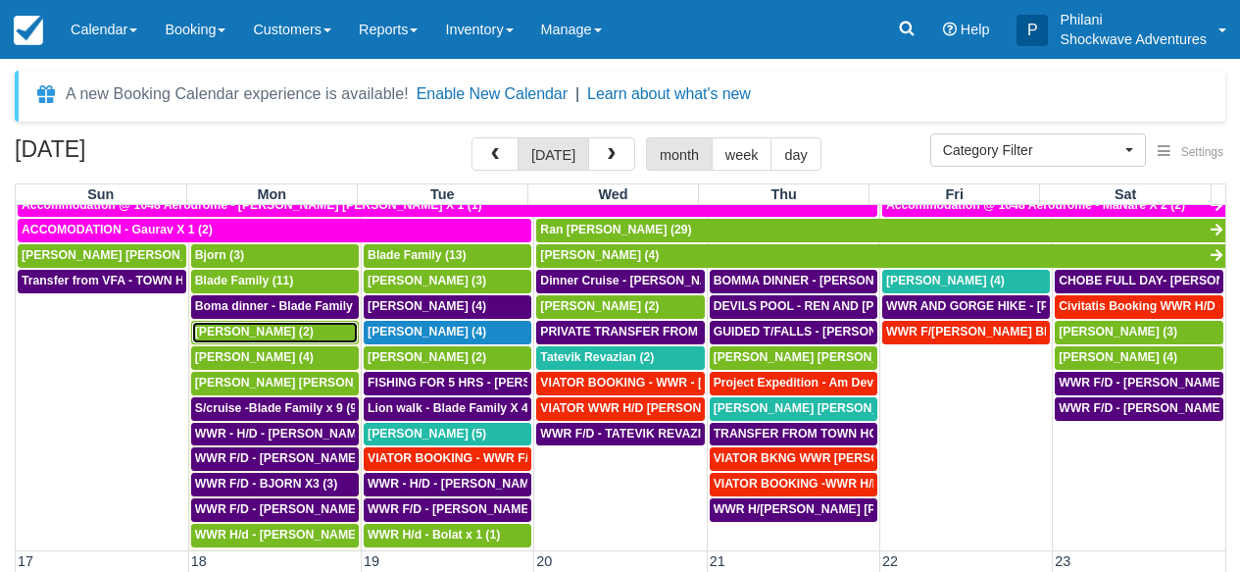
click at [304, 333] on div "[PERSON_NAME] (2)" at bounding box center [275, 333] width 160 height 16
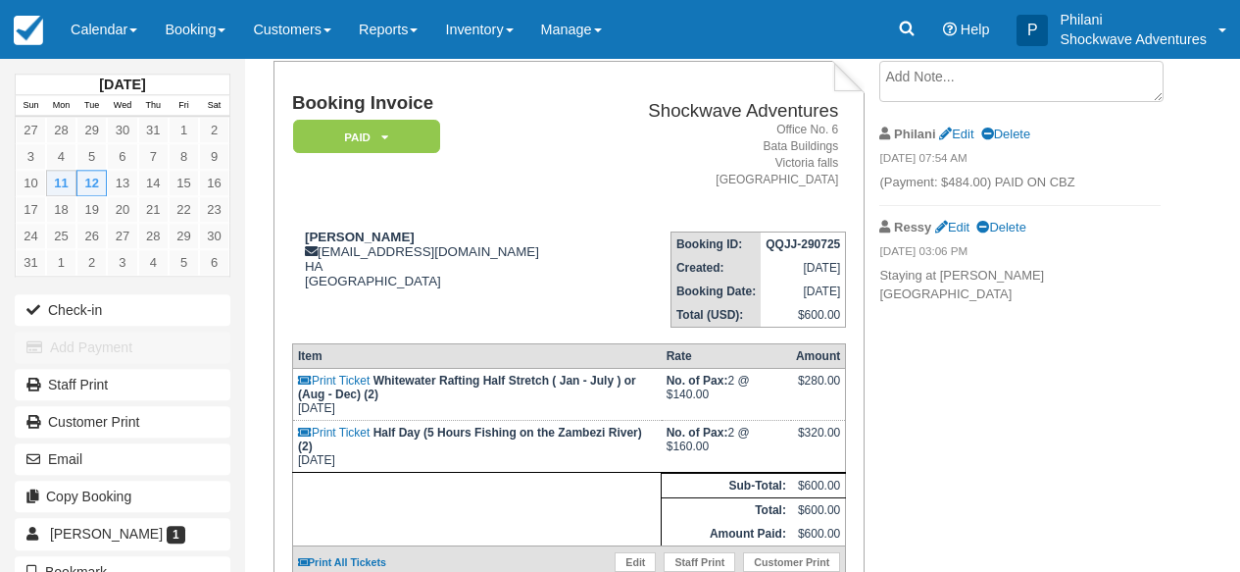
scroll to position [157, 0]
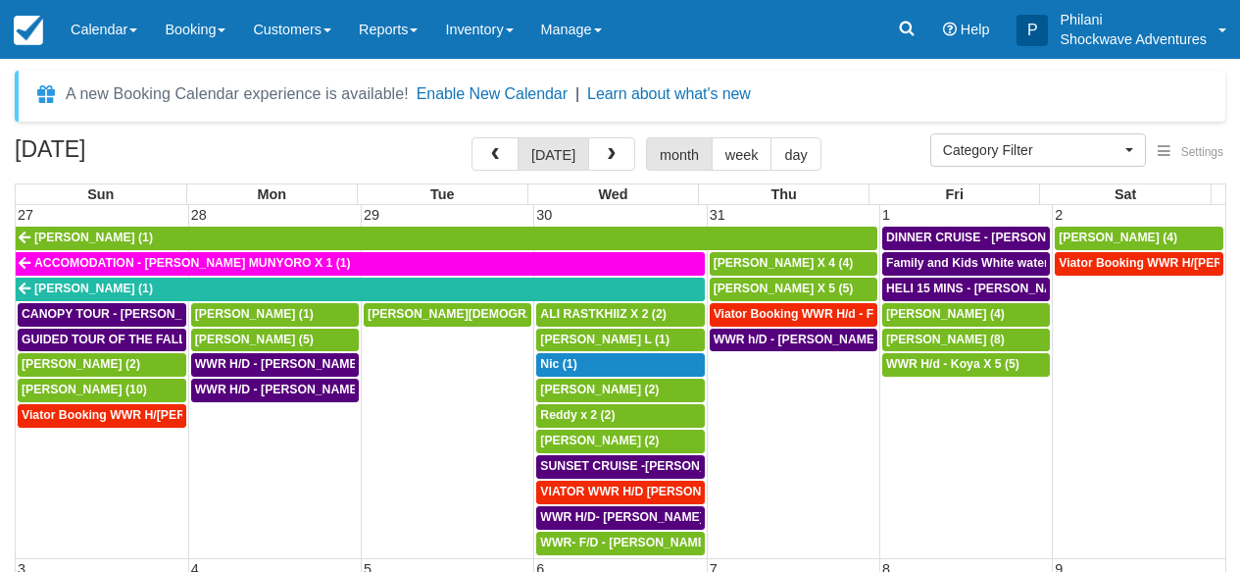
select select
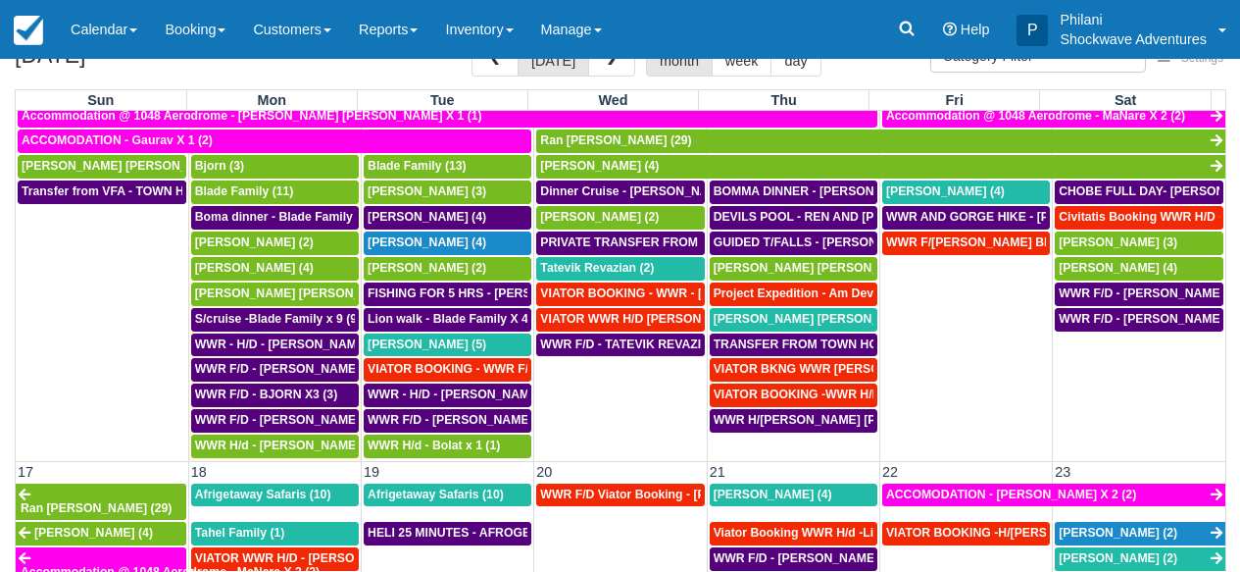
scroll to position [688, 0]
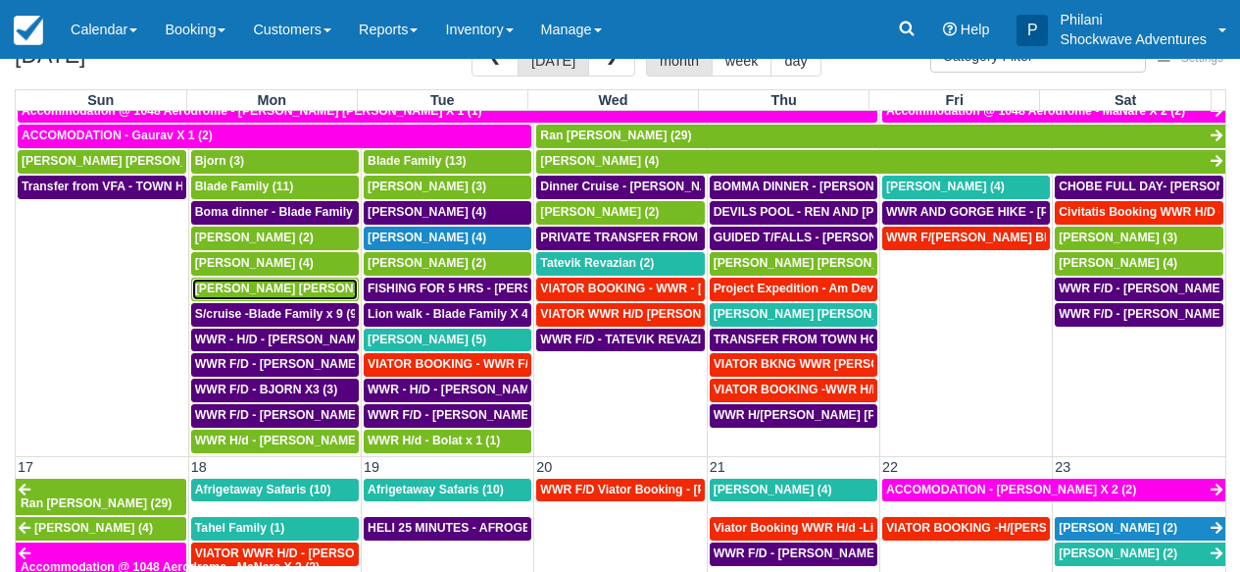
click at [283, 290] on span "[PERSON_NAME] [PERSON_NAME] (5)" at bounding box center [306, 288] width 223 height 14
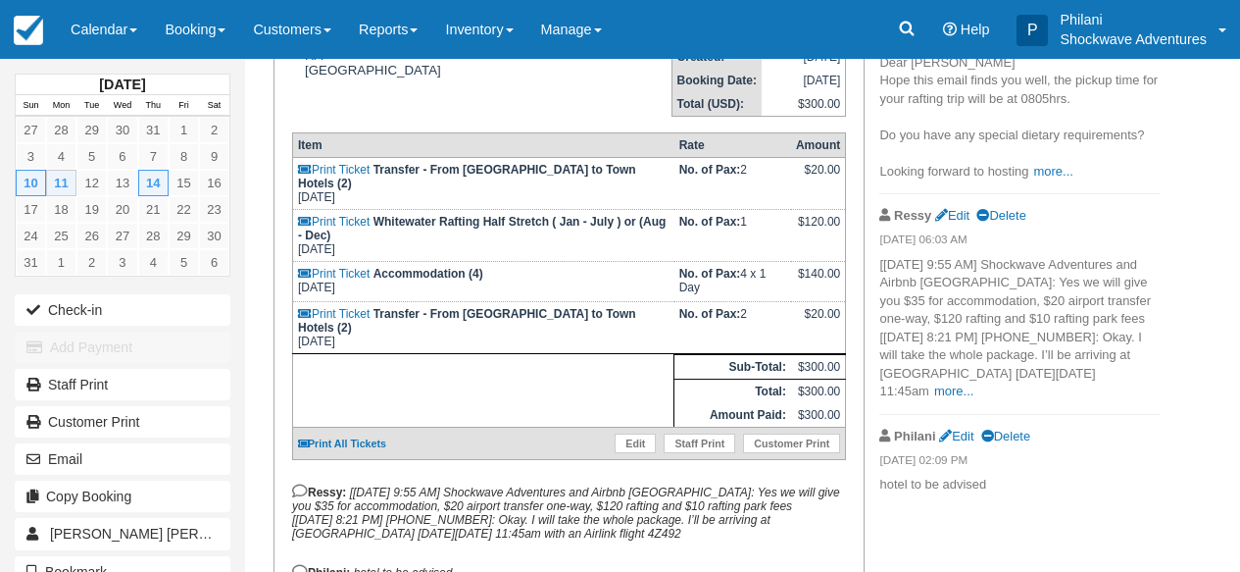
scroll to position [504, 0]
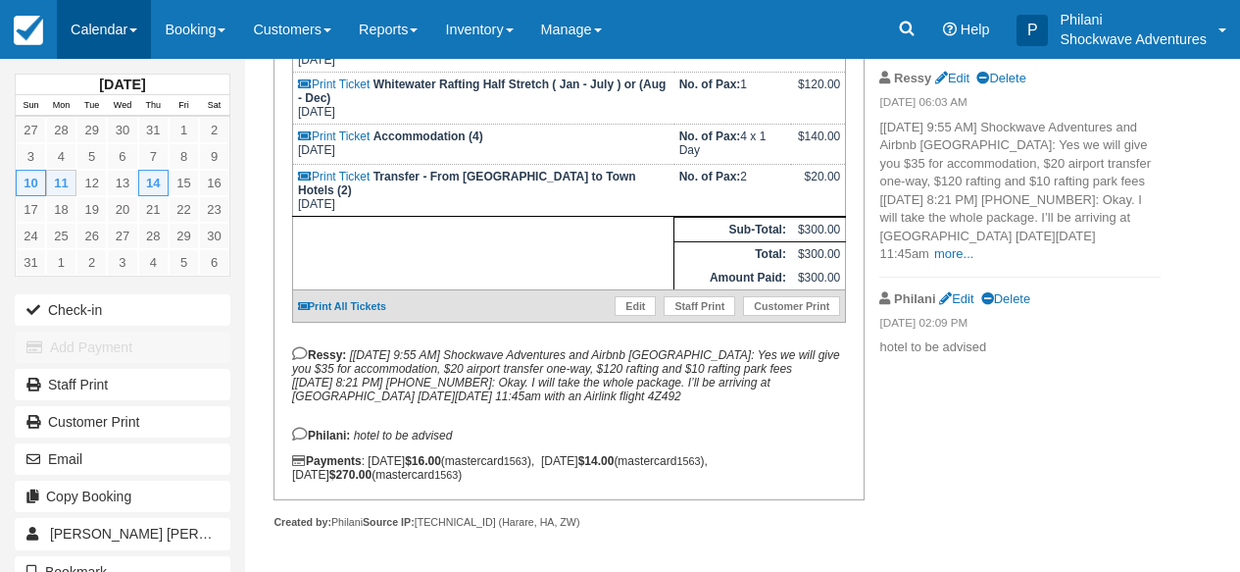
click at [100, 26] on link "Calendar" at bounding box center [104, 29] width 94 height 59
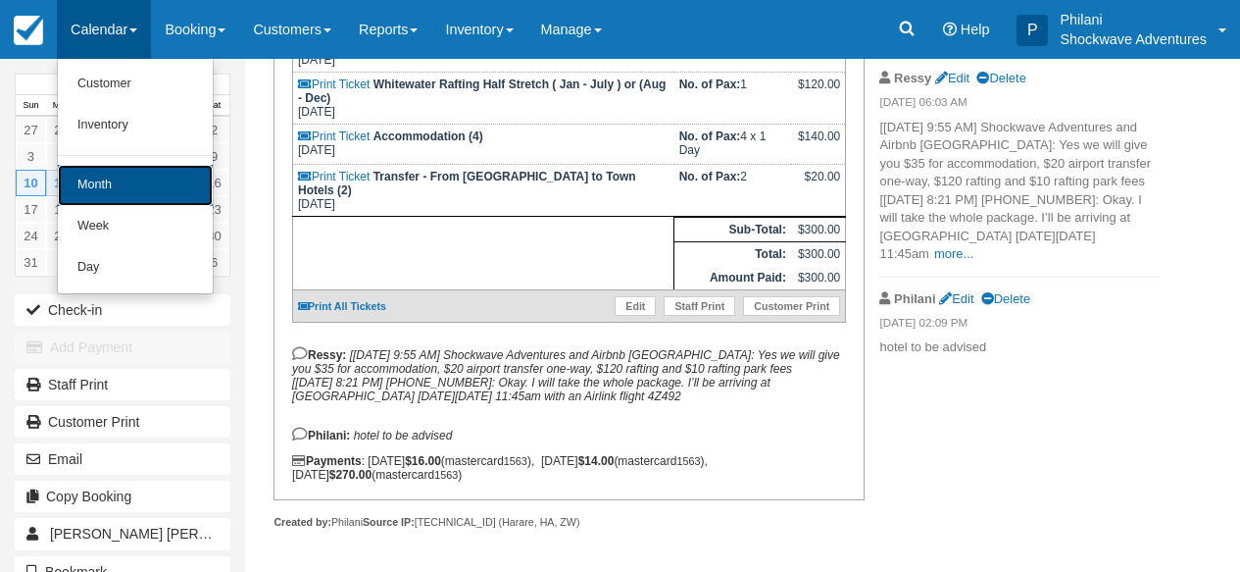
click at [130, 188] on link "Month" at bounding box center [135, 185] width 155 height 41
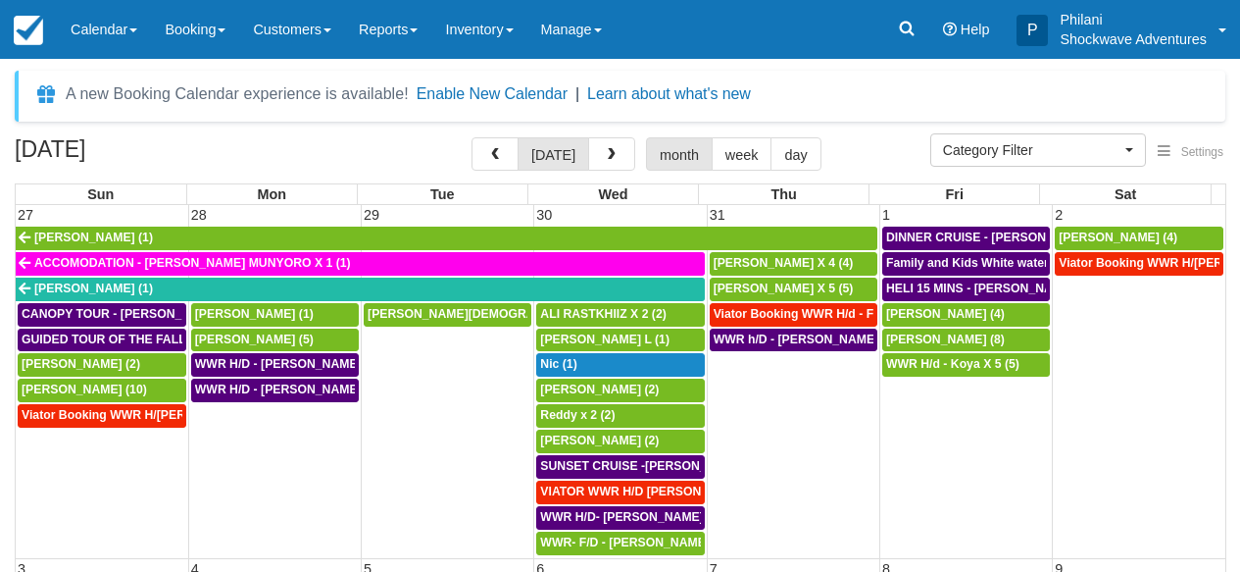
select select
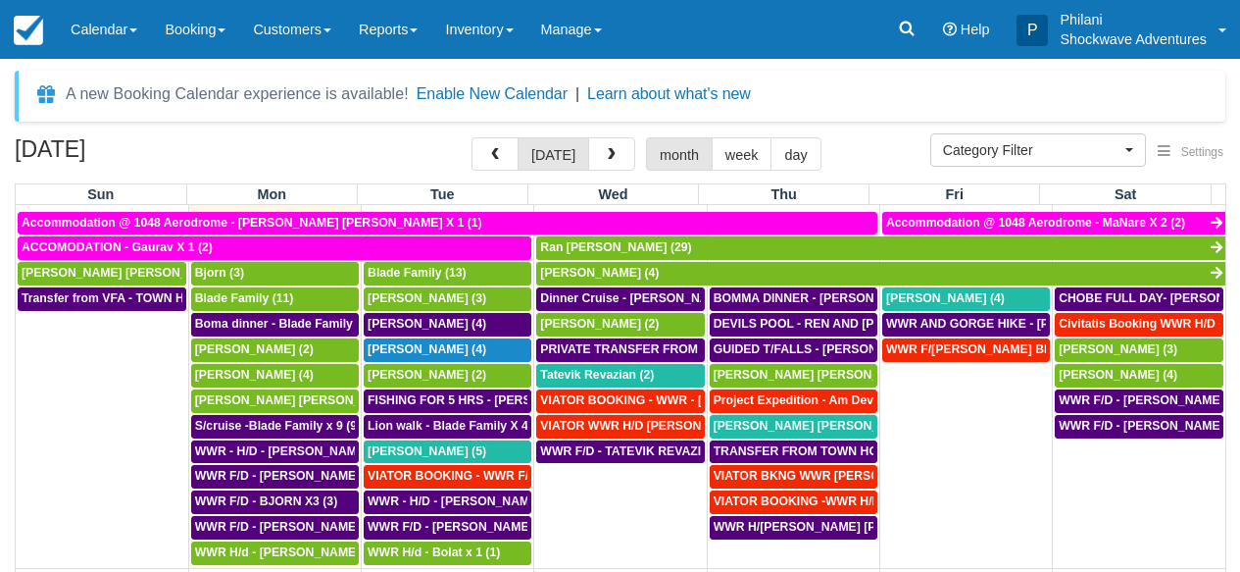
scroll to position [688, 0]
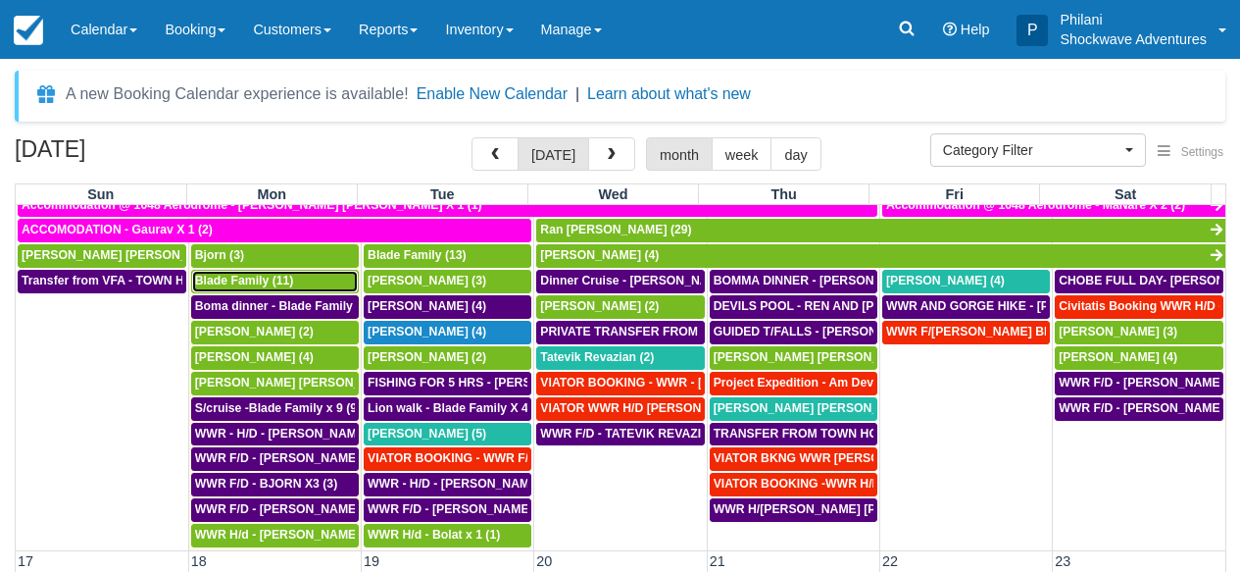
click at [224, 280] on span "Blade Family (11)" at bounding box center [244, 281] width 99 height 14
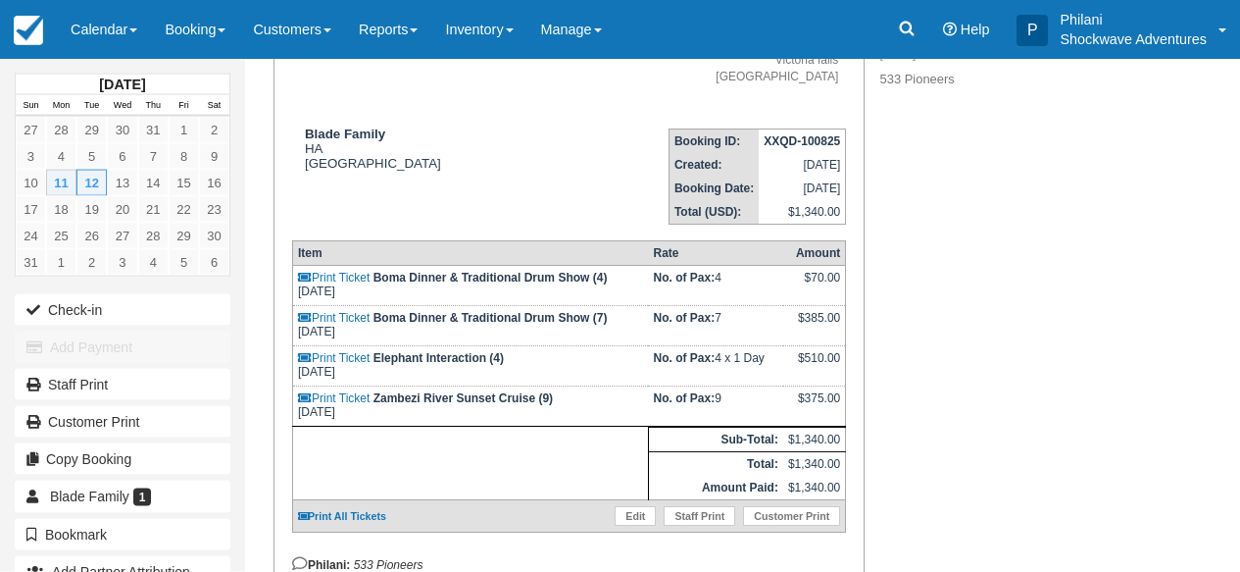
scroll to position [251, 0]
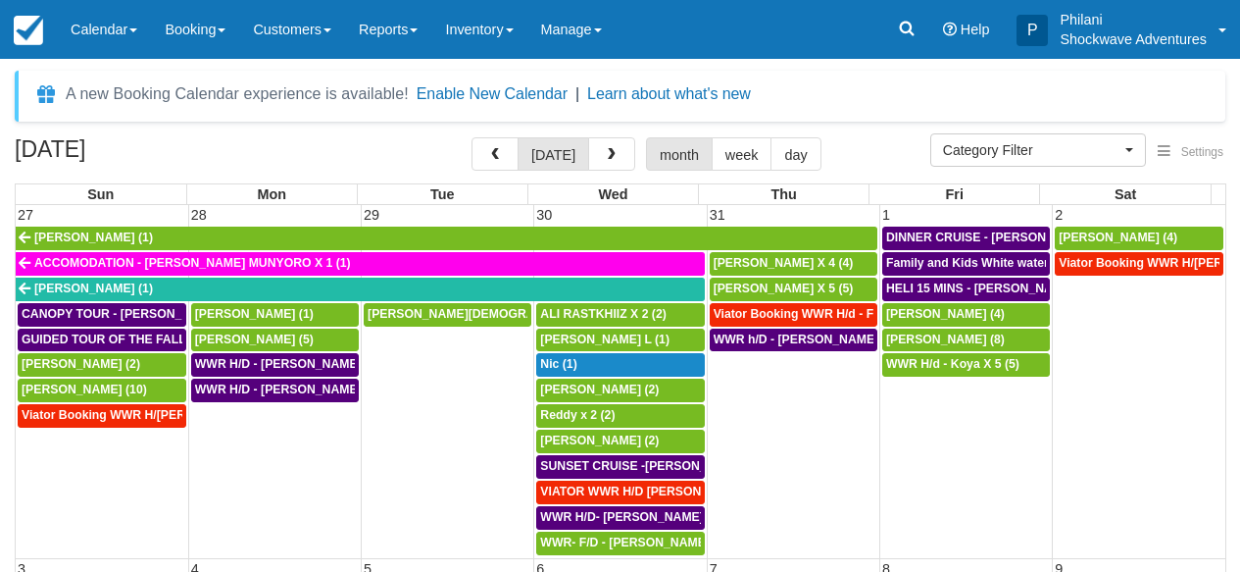
select select
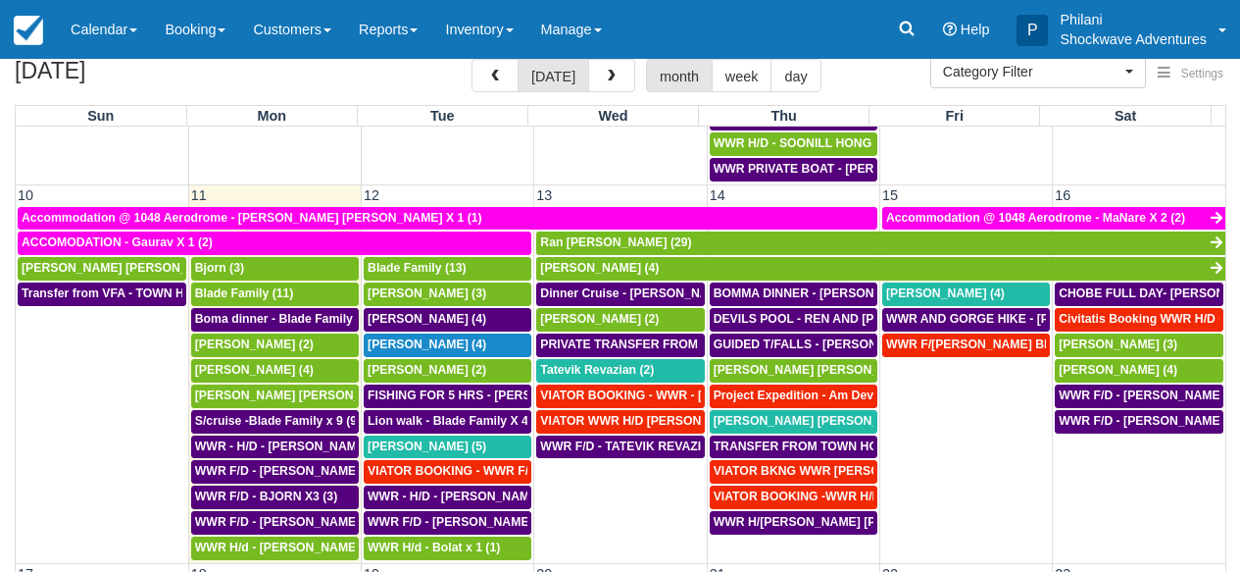
scroll to position [600, 0]
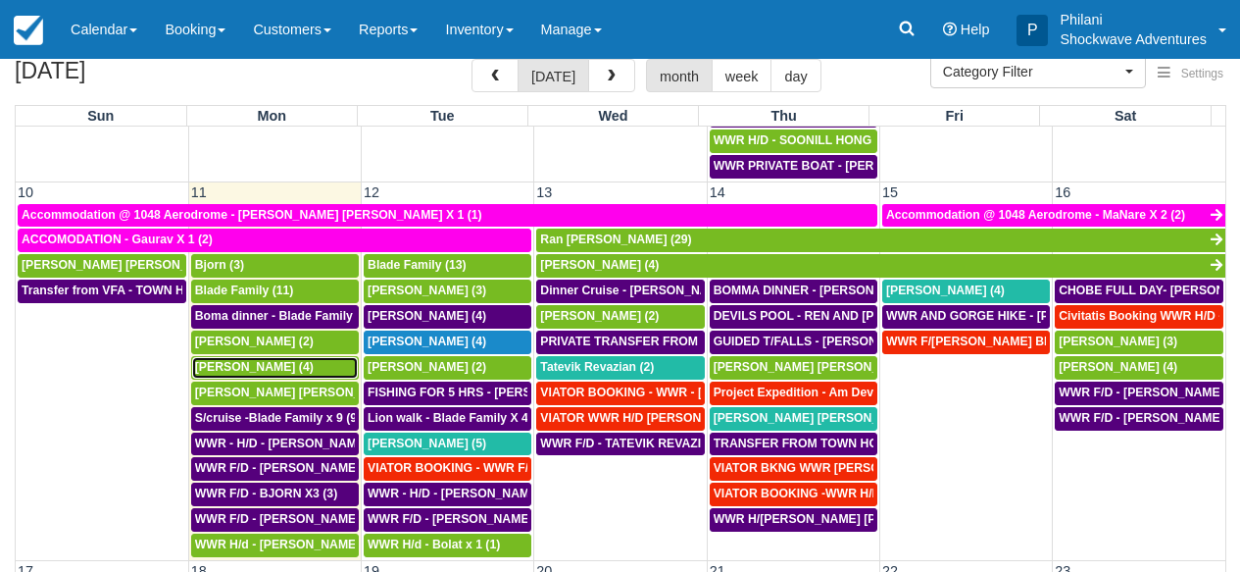
click at [244, 373] on span "[PERSON_NAME] (4)" at bounding box center [254, 367] width 119 height 14
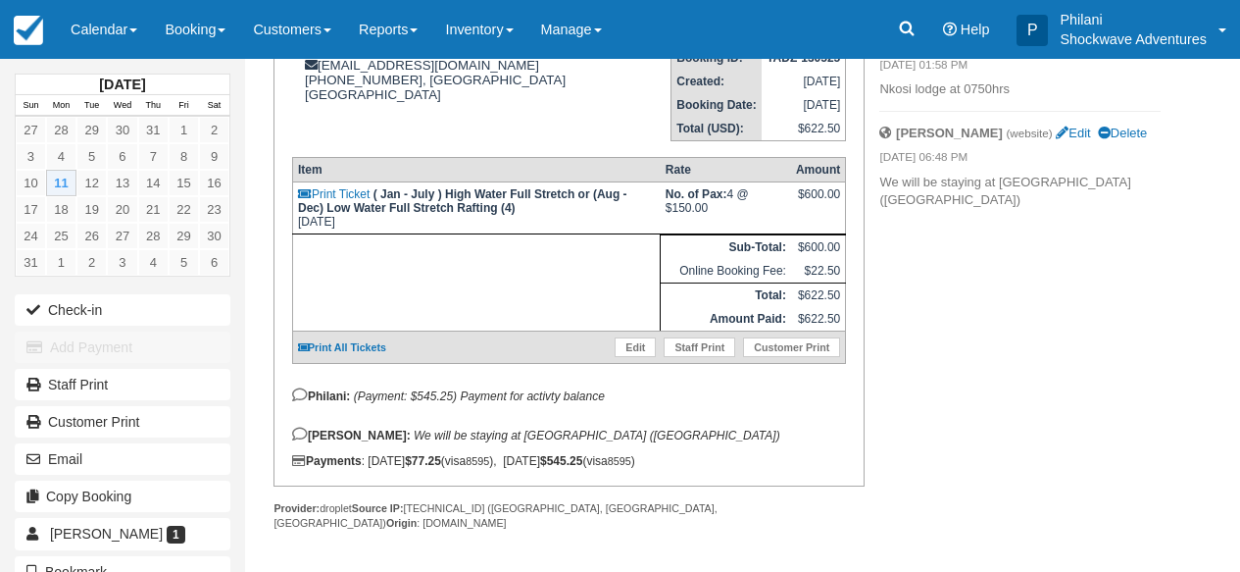
scroll to position [317, 0]
click at [99, 29] on link "Calendar" at bounding box center [104, 29] width 94 height 59
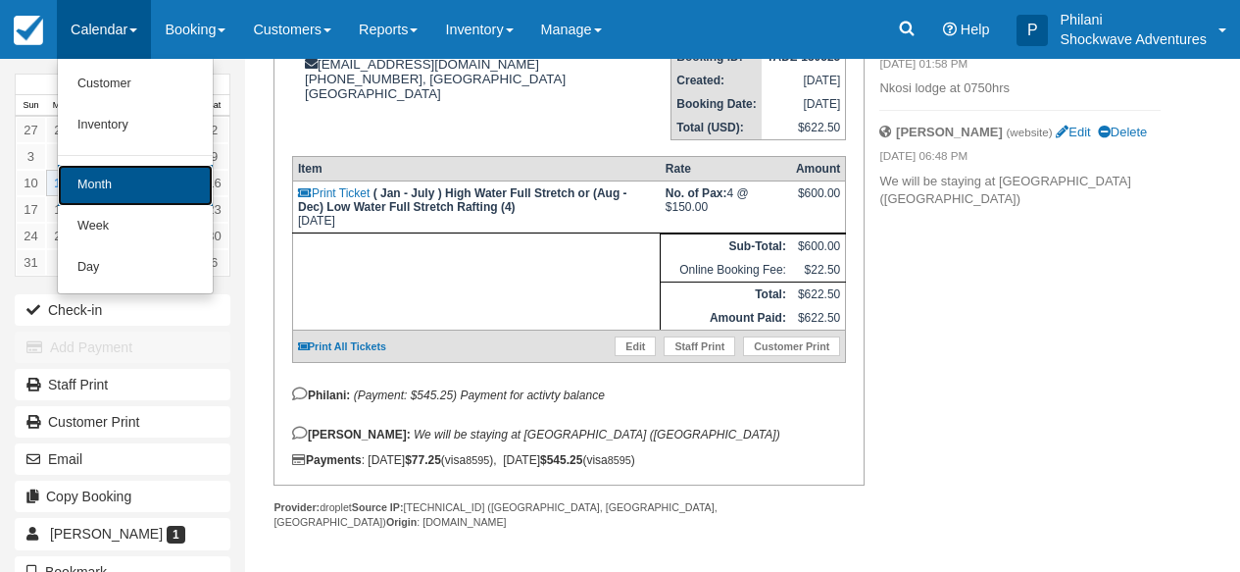
click at [123, 182] on link "Month" at bounding box center [135, 185] width 155 height 41
click at [123, 182] on link "13" at bounding box center [122, 183] width 30 height 26
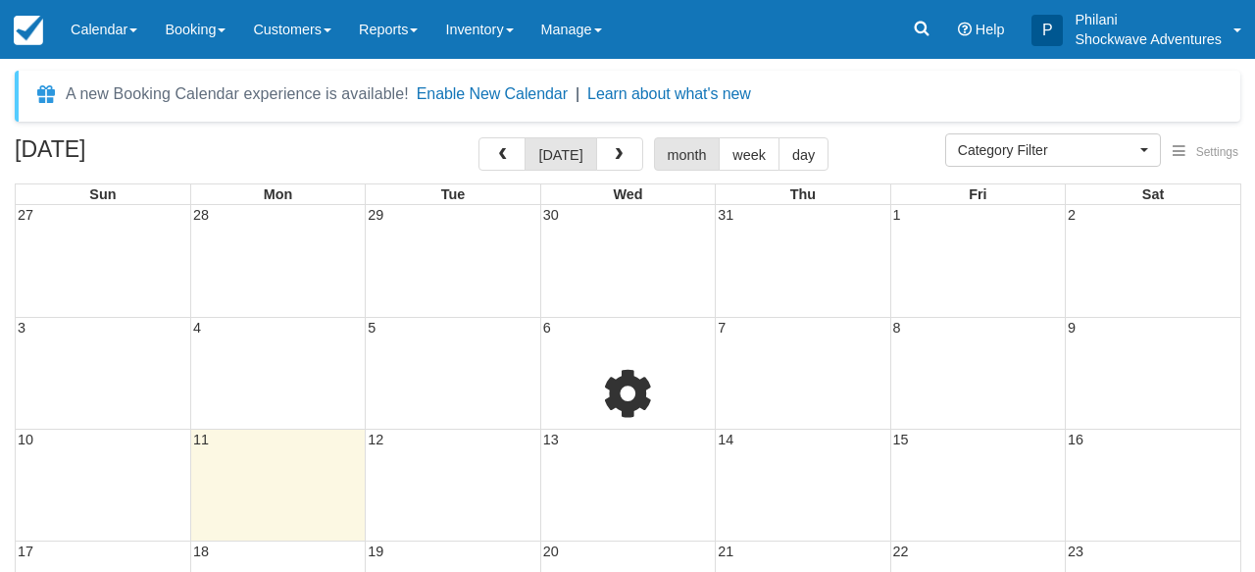
select select
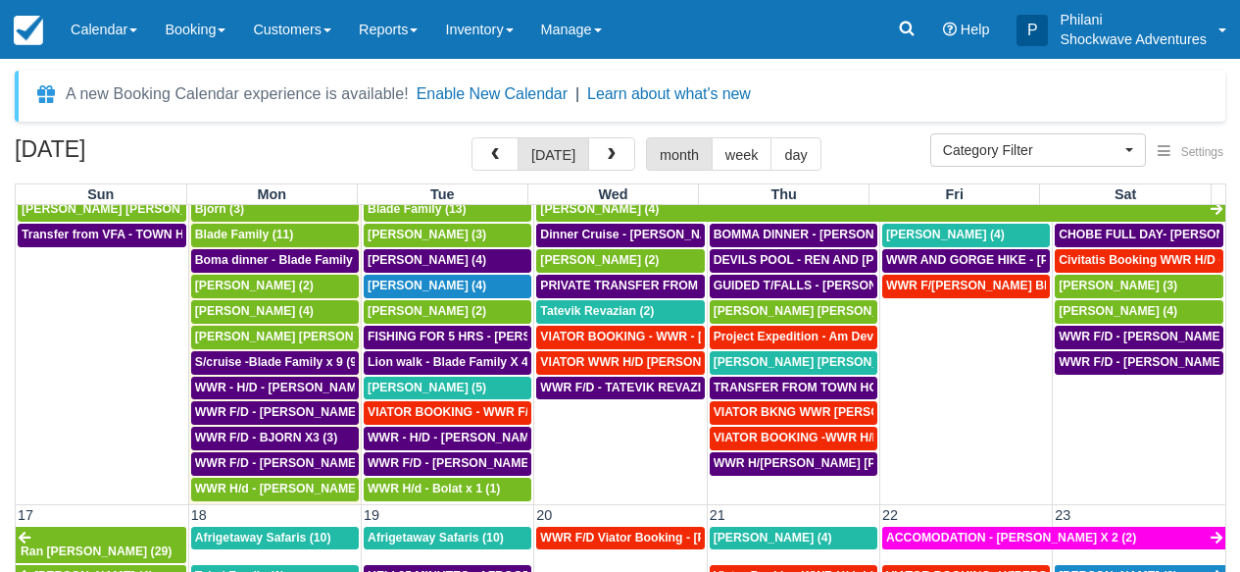
scroll to position [741, 0]
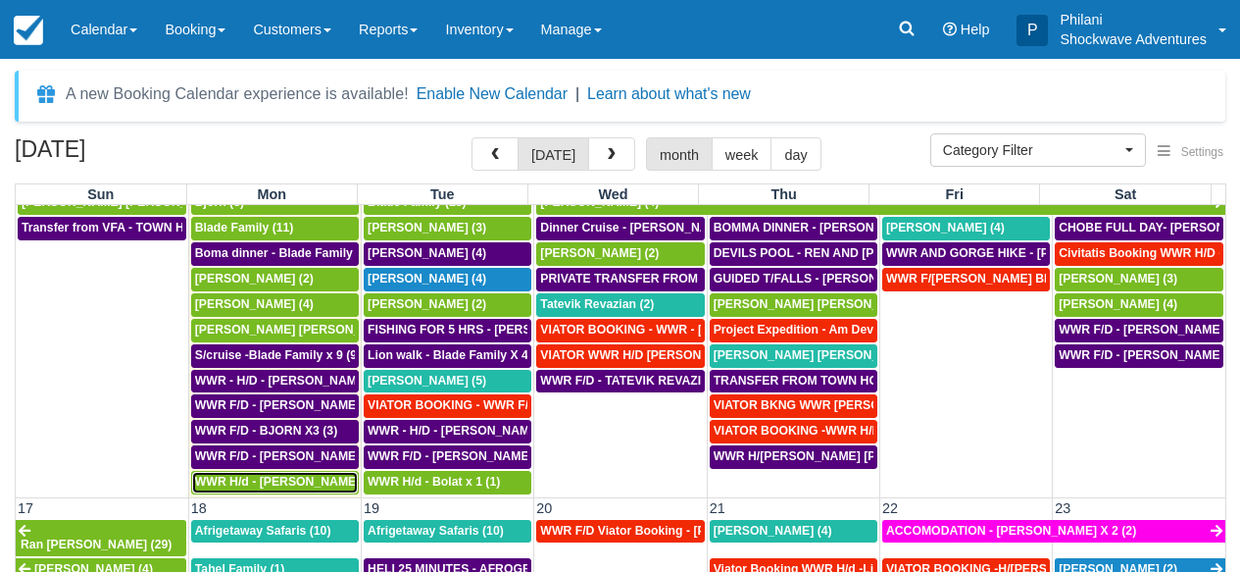
click at [312, 482] on span "WWR H/d - Muhammad Bilal X 2 (2)" at bounding box center [297, 482] width 205 height 14
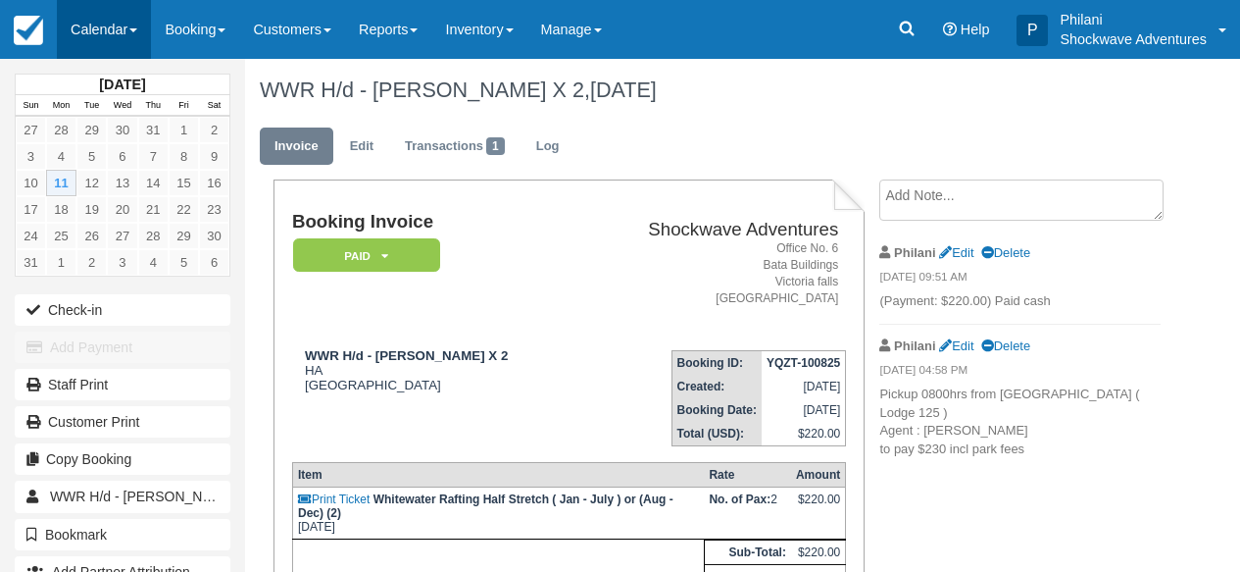
click at [86, 18] on link "Calendar" at bounding box center [104, 29] width 94 height 59
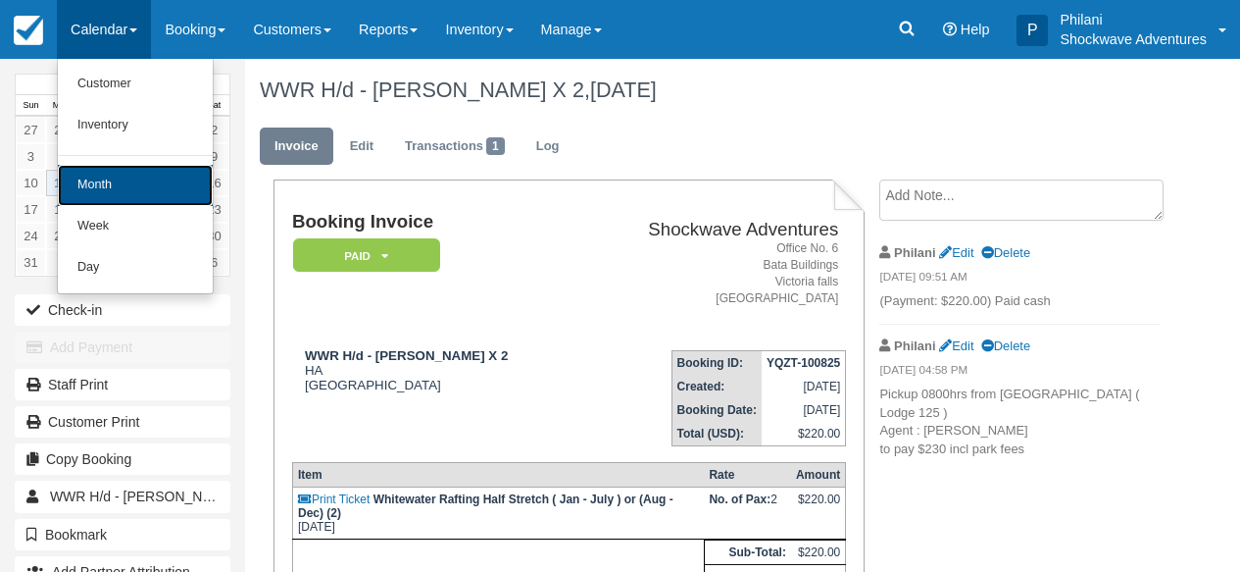
click at [83, 180] on link "Month" at bounding box center [135, 185] width 155 height 41
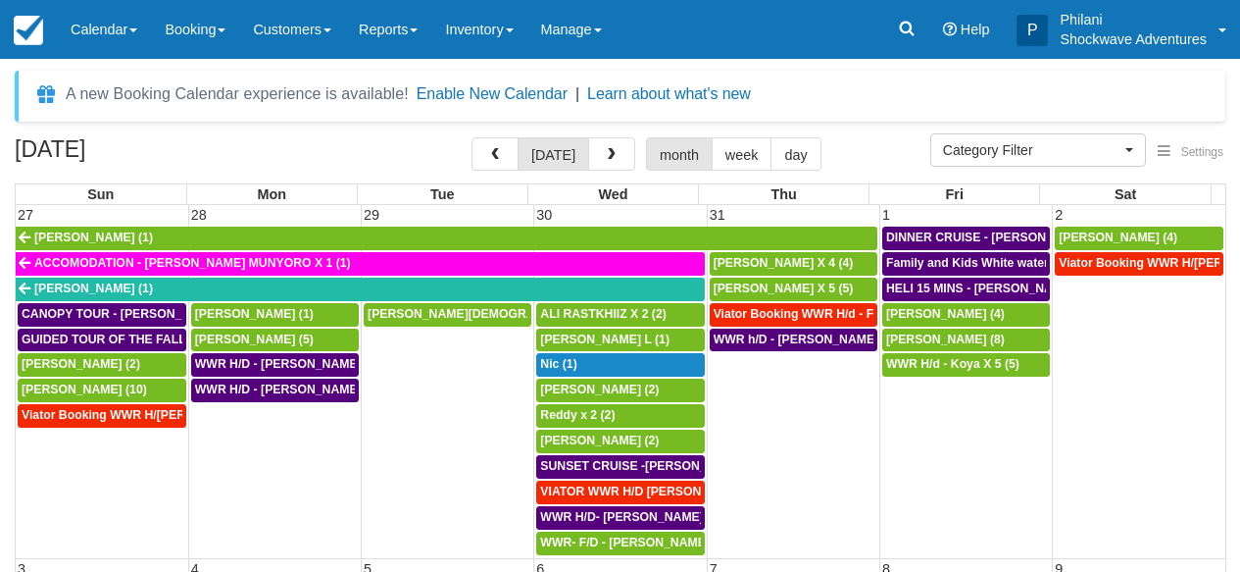
select select
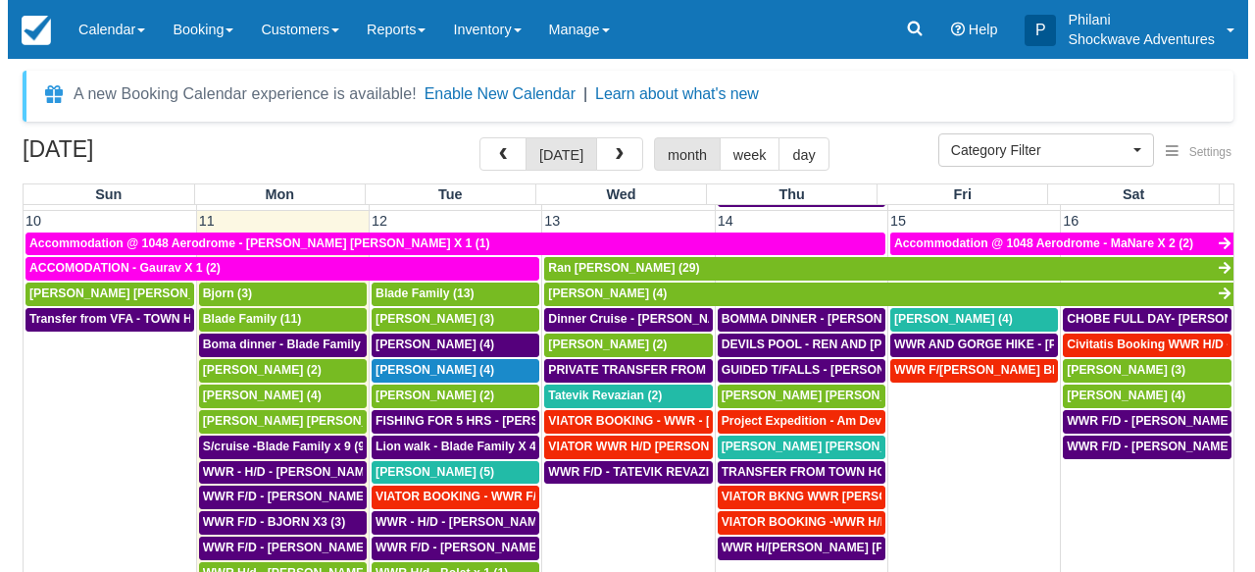
scroll to position [653, 0]
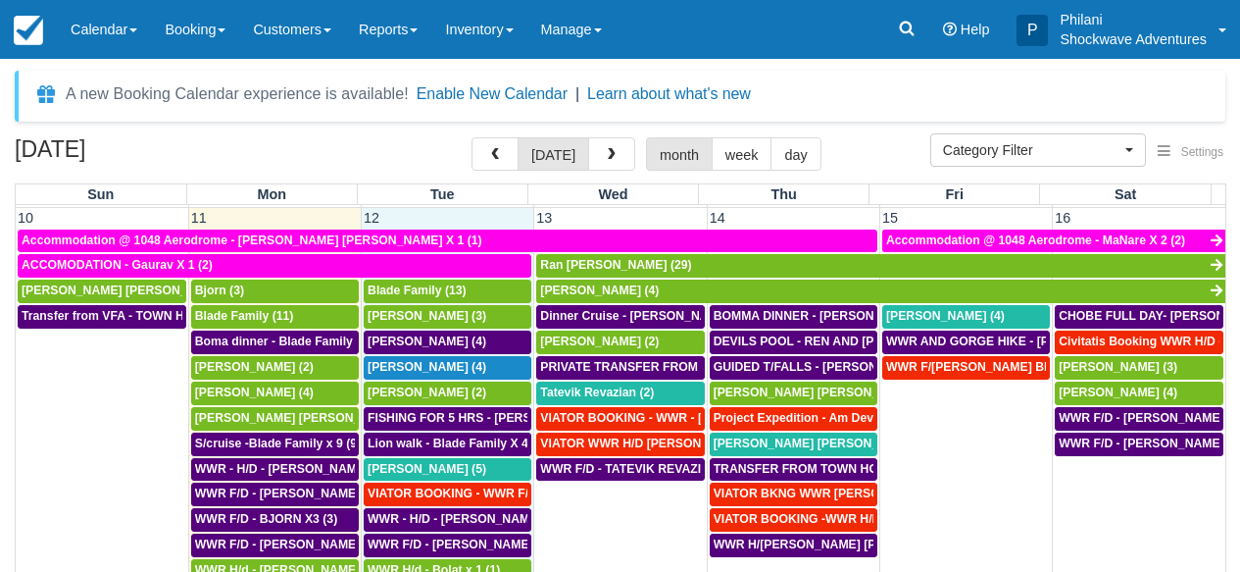
click at [403, 430] on tbody "Accommodation @ 1048 Aerodrome - Kari Timo Kalervo X 1 (1) Accommodation @ 1048…" at bounding box center [621, 405] width 1210 height 355
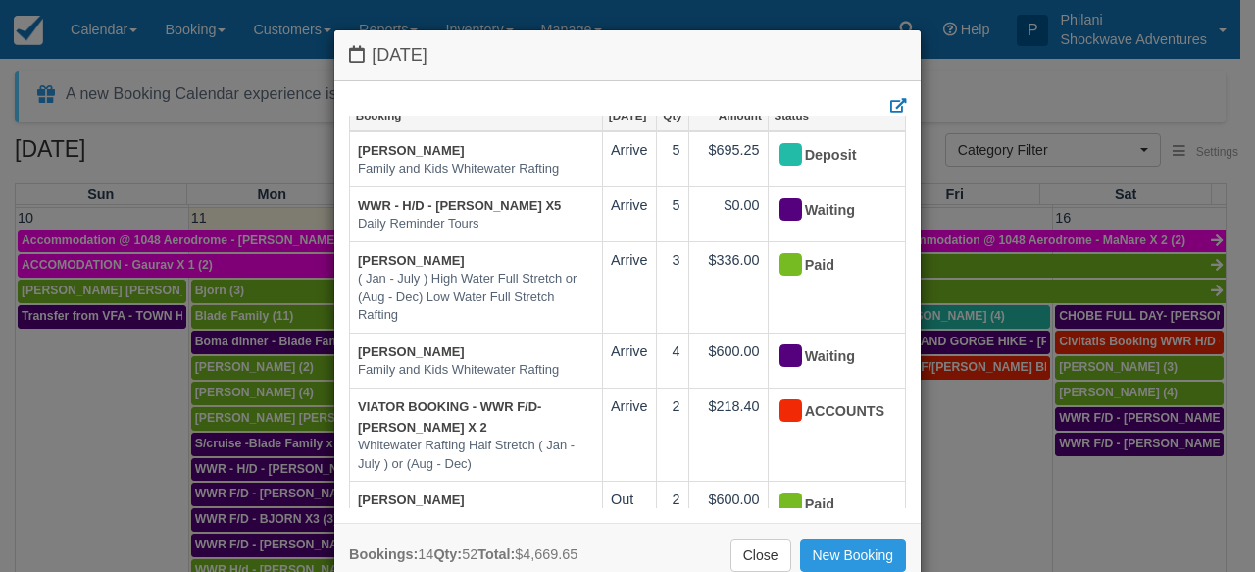
scroll to position [18, 0]
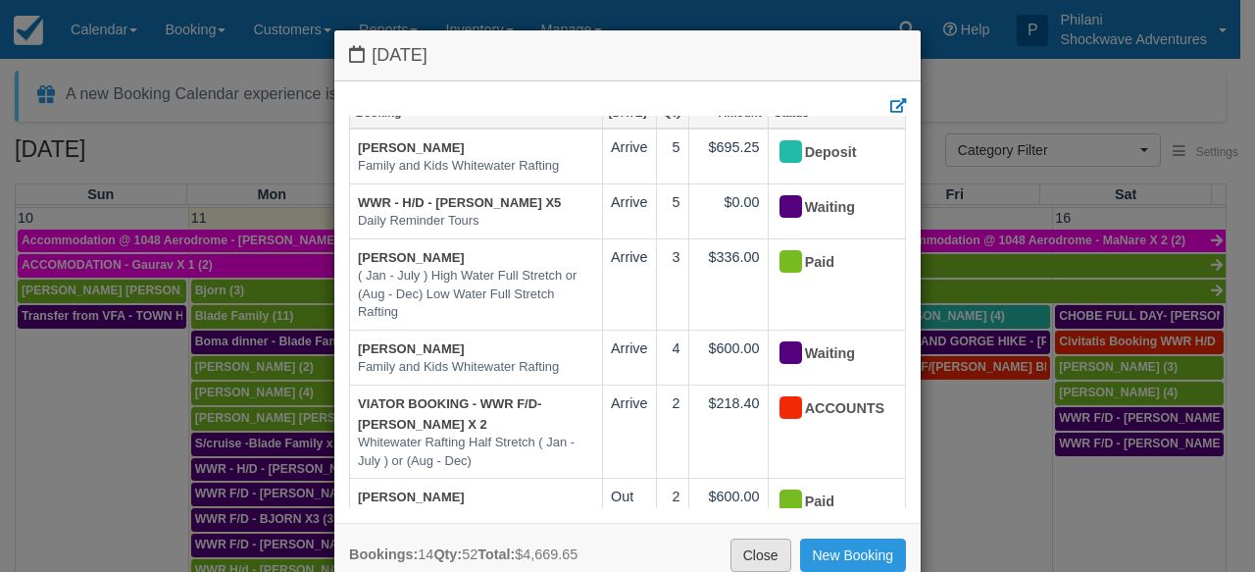
click at [765, 563] on link "Close" at bounding box center [760, 554] width 61 height 33
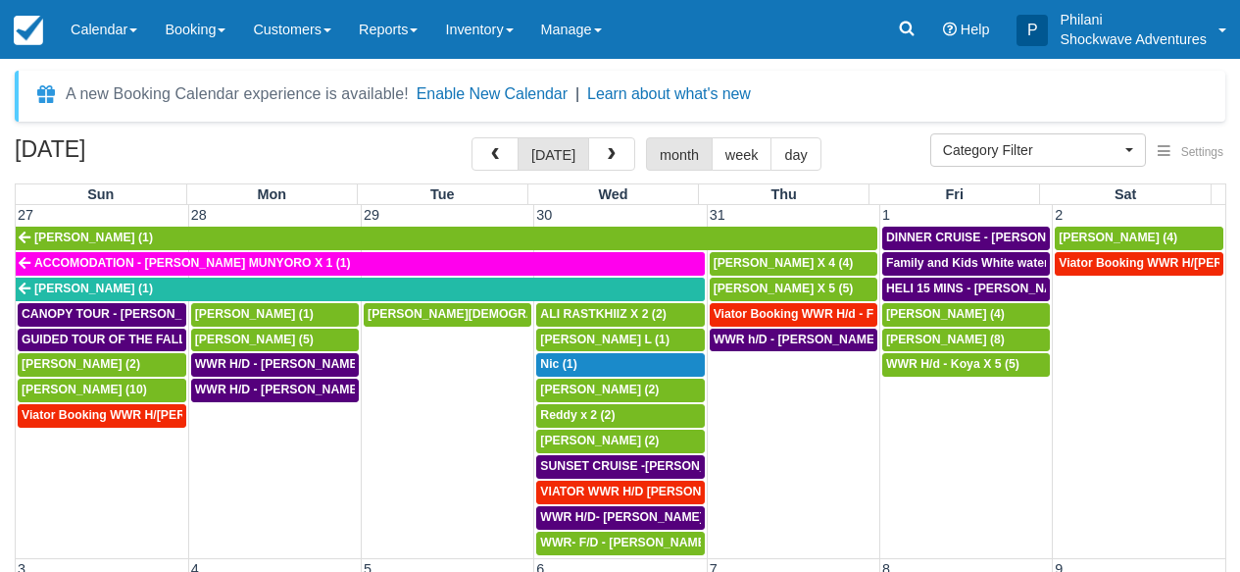
select select
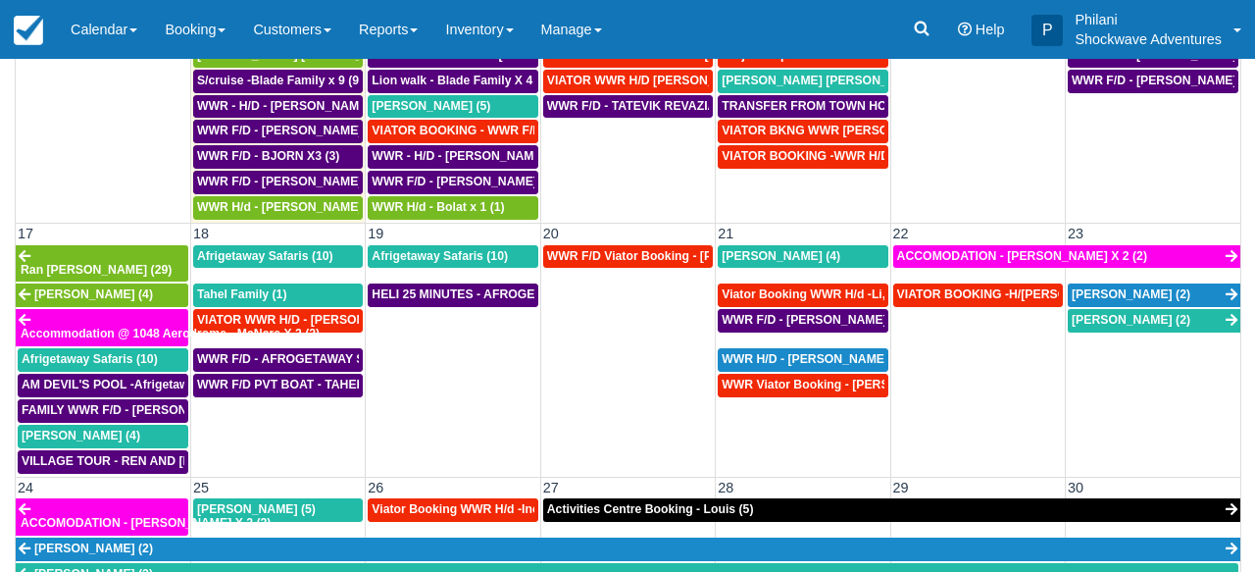
scroll to position [313, 0]
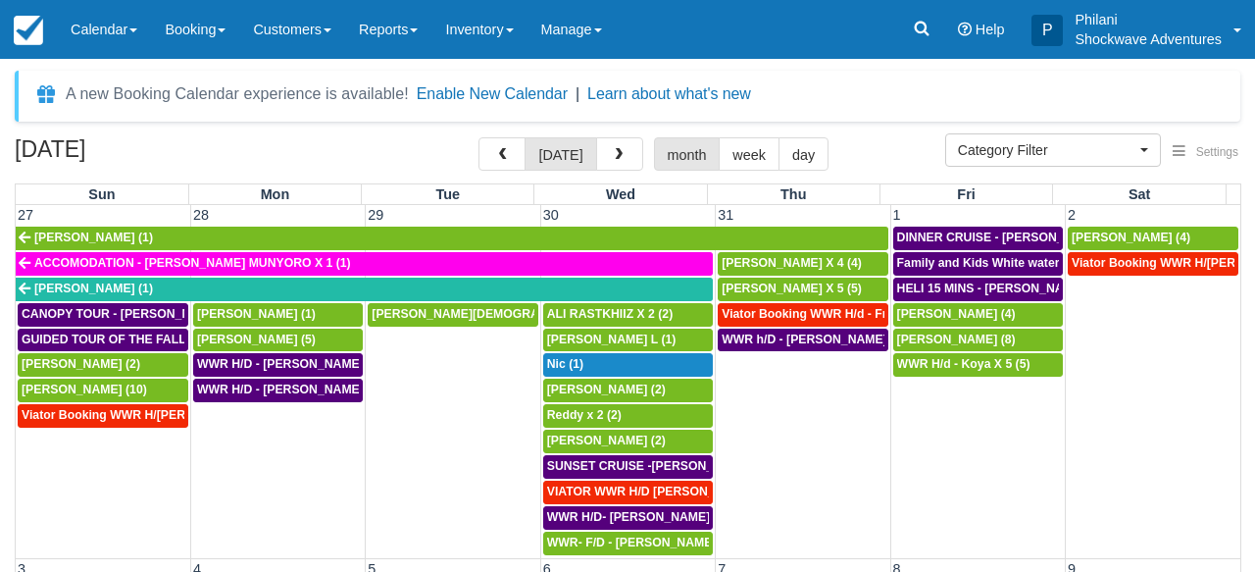
select select
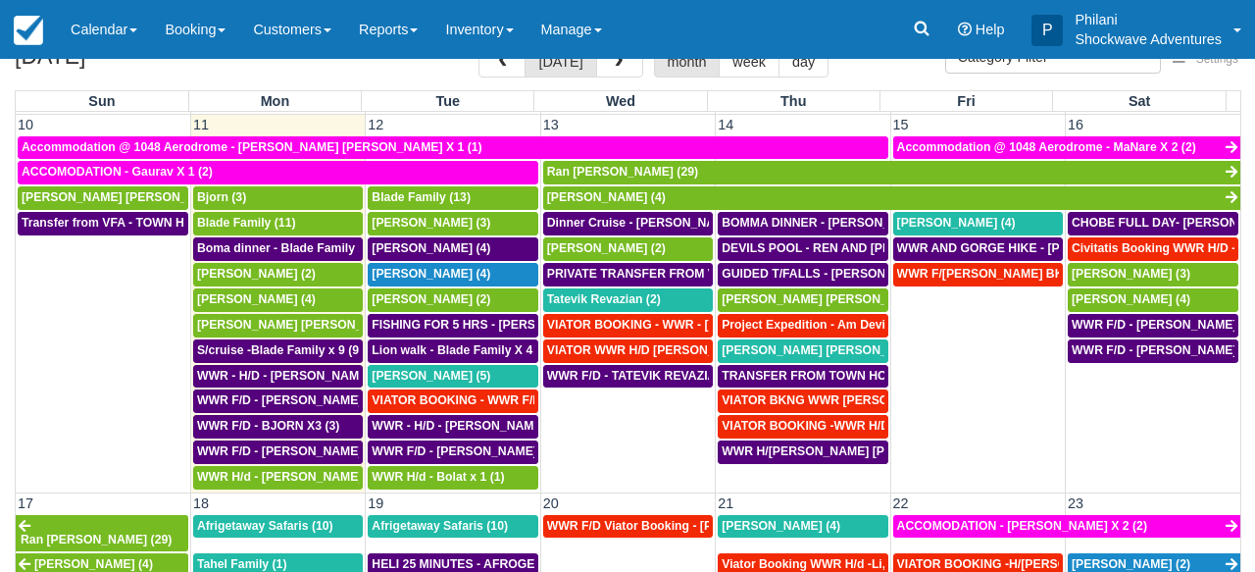
scroll to position [30, 0]
